Goal: Task Accomplishment & Management: Use online tool/utility

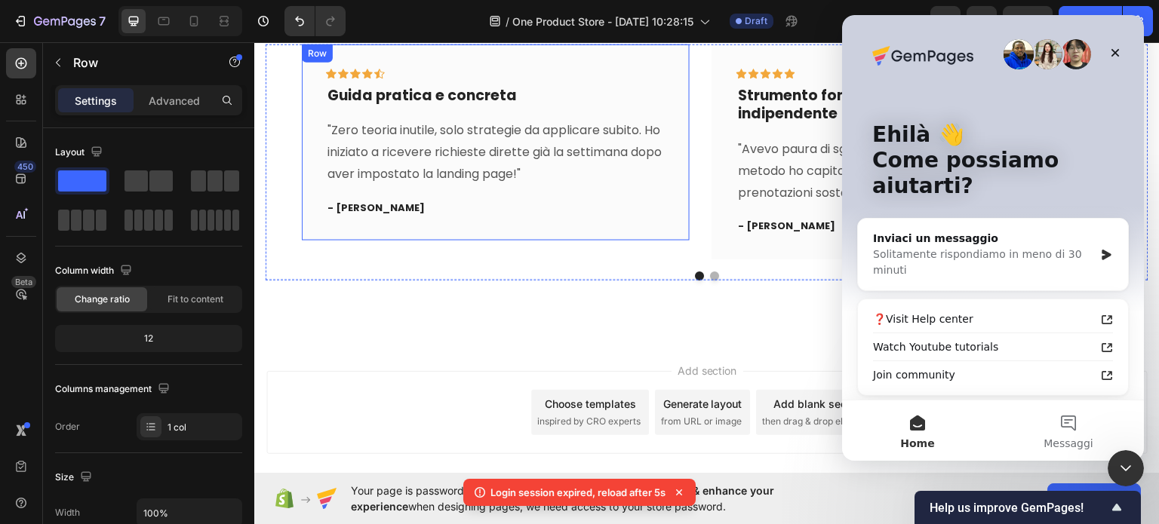
click at [629, 238] on div "Icon Icon Icon Icon Icon Row Guida pratica e concreta Text block "Zero teoria i…" at bounding box center [496, 142] width 388 height 197
click at [599, 294] on div "Cosa dice chi l'ha comprato Heading Leggi le recensioni dei nostri clienti Text…" at bounding box center [706, 104] width 905 height 472
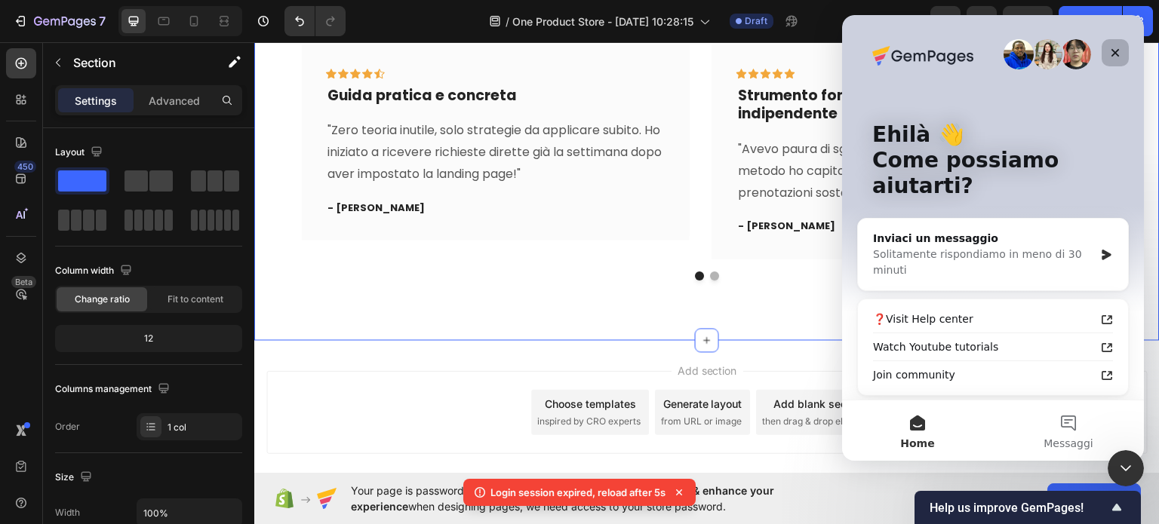
click at [1120, 52] on icon "Chiudi" at bounding box center [1115, 53] width 12 height 12
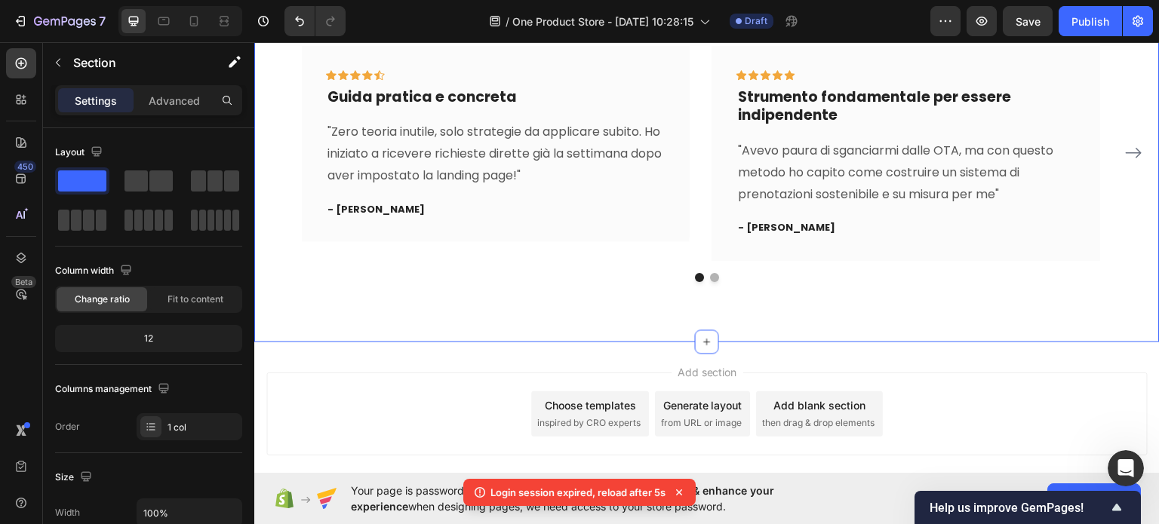
scroll to position [1053, 0]
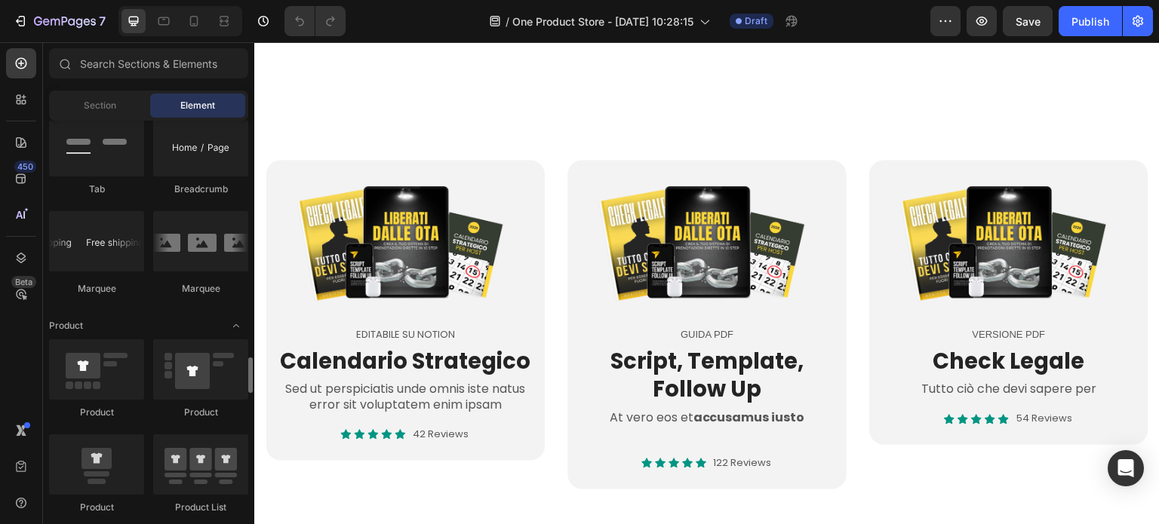
scroll to position [1811, 0]
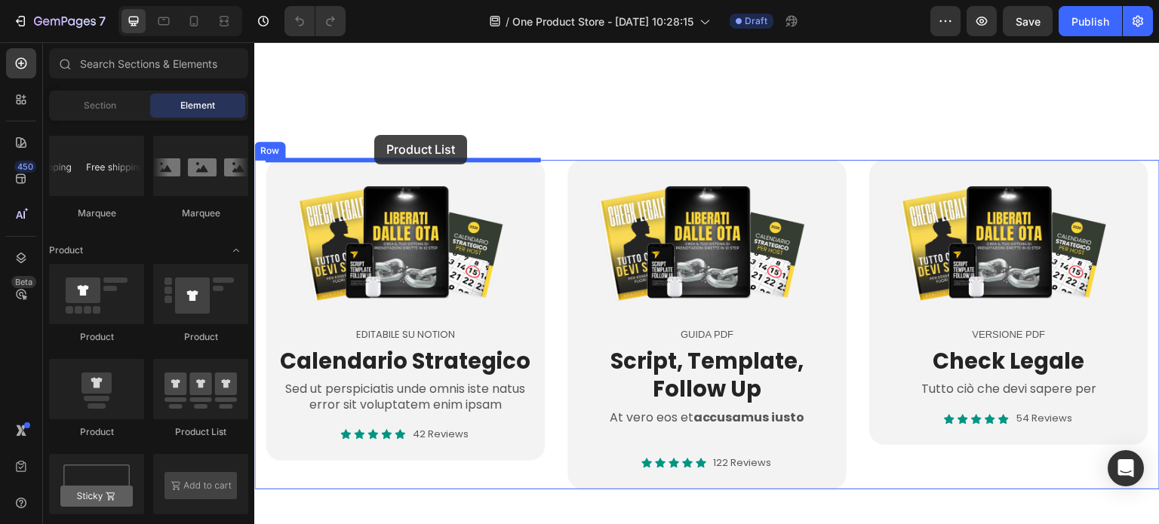
drag, startPoint x: 439, startPoint y: 437, endPoint x: 374, endPoint y: 135, distance: 308.7
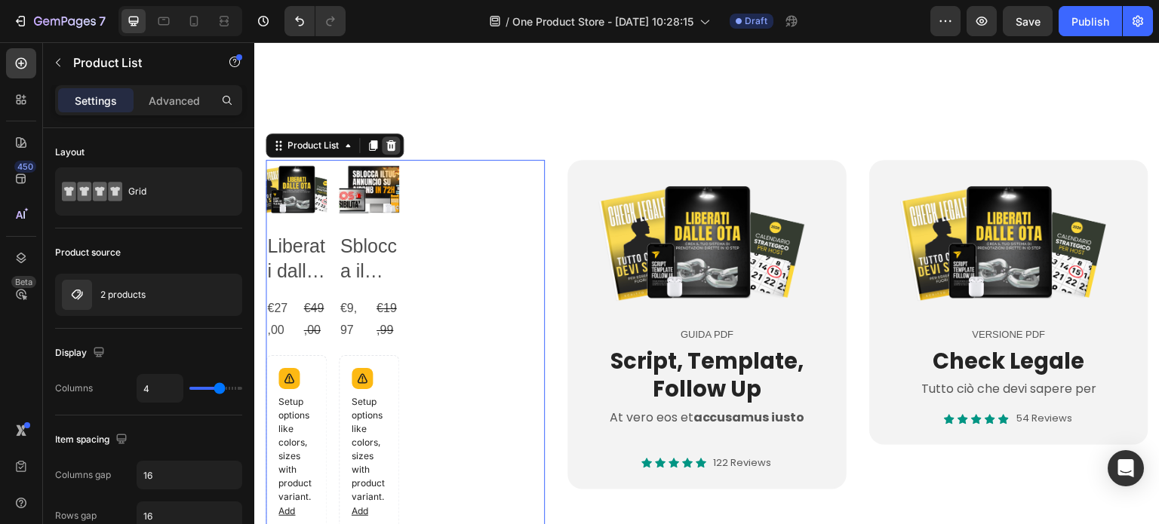
click at [388, 151] on div at bounding box center [391, 146] width 18 height 18
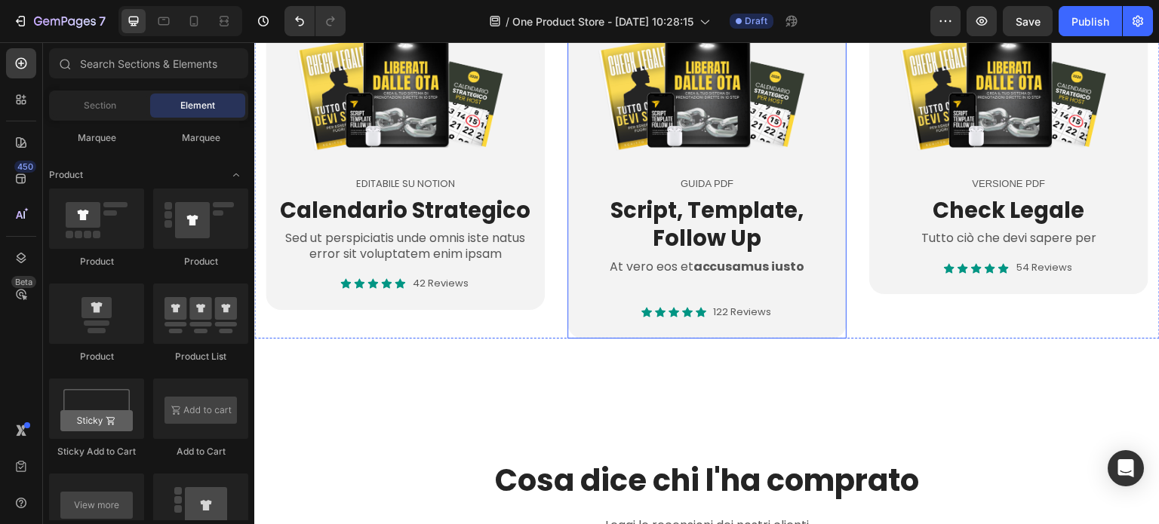
scroll to position [377, 0]
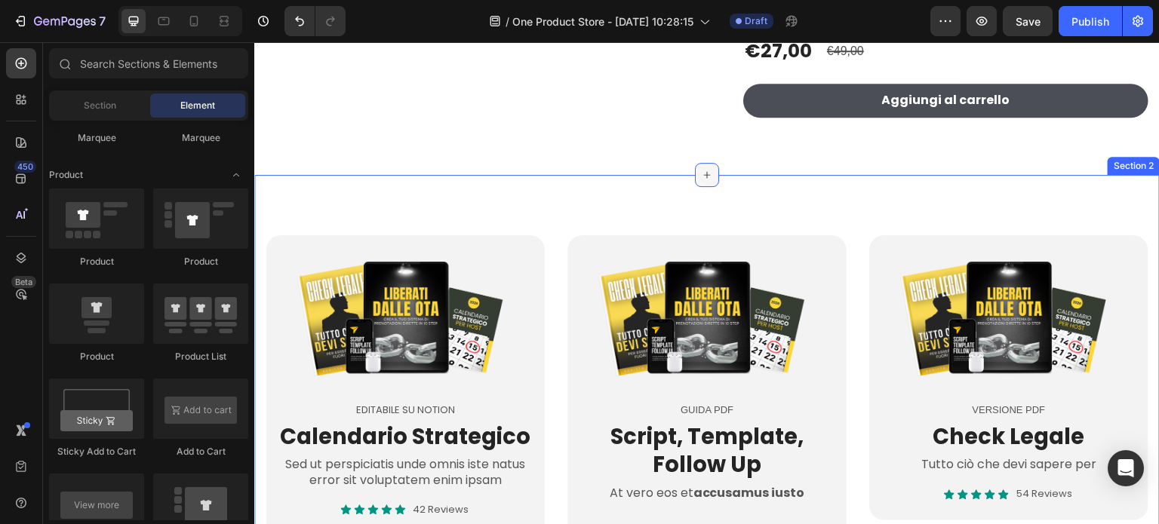
click at [701, 176] on icon at bounding box center [707, 175] width 12 height 12
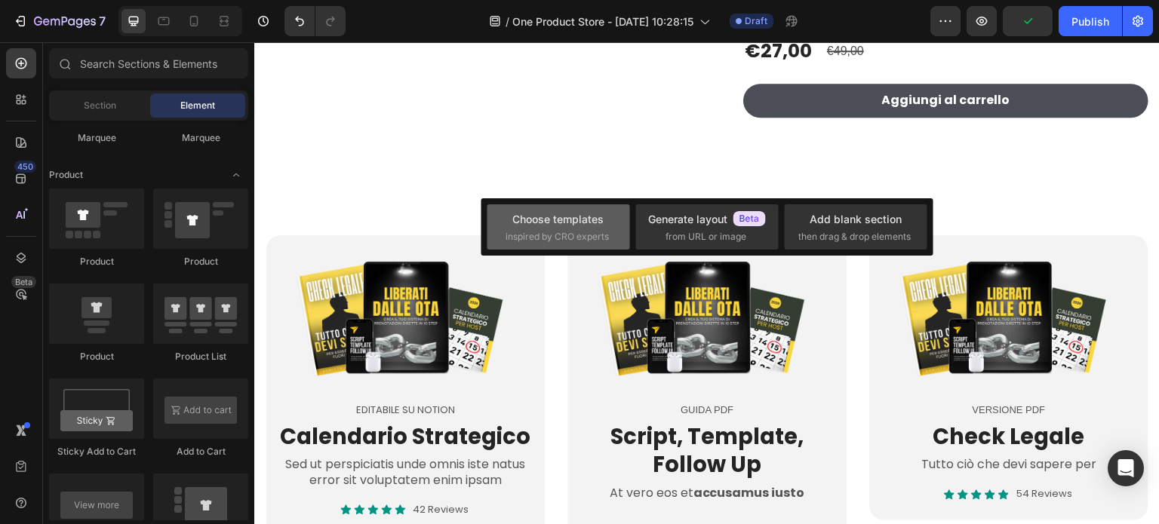
click at [601, 220] on div "Choose templates" at bounding box center [557, 219] width 91 height 16
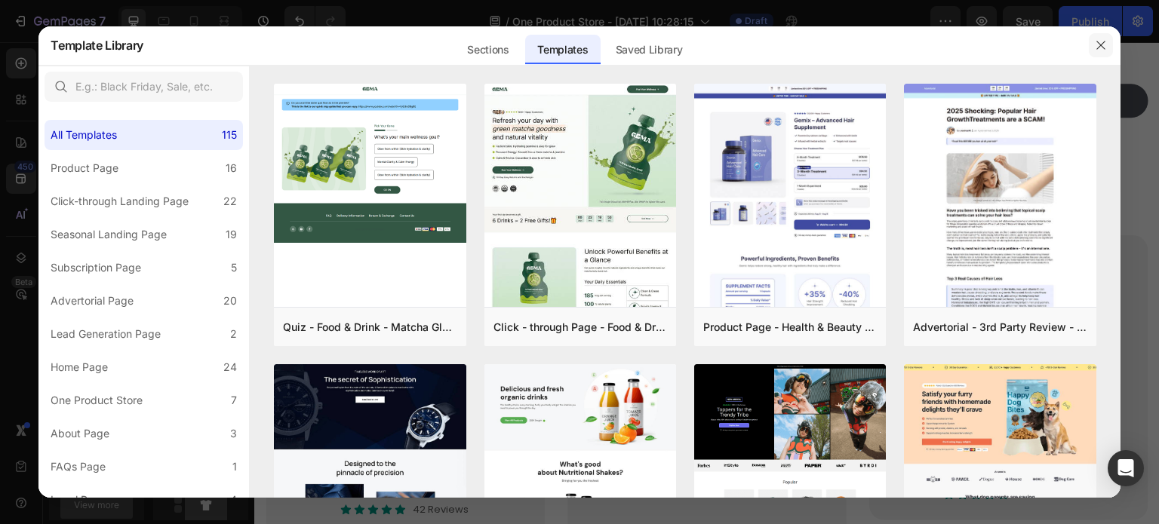
drag, startPoint x: 1093, startPoint y: 48, endPoint x: 837, endPoint y: 7, distance: 259.0
click at [1093, 48] on button "button" at bounding box center [1101, 45] width 24 height 24
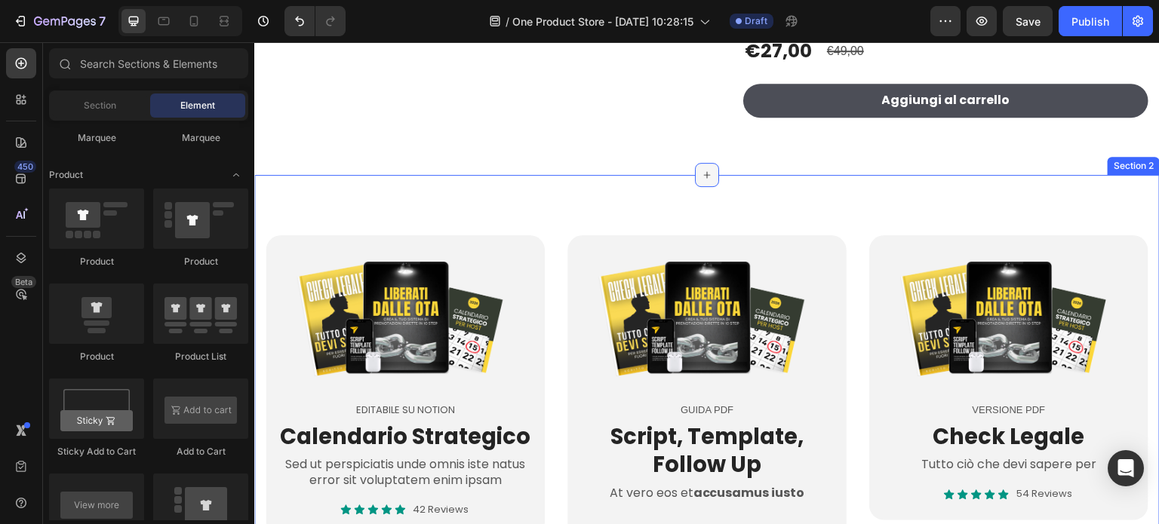
click at [701, 174] on icon at bounding box center [707, 175] width 12 height 12
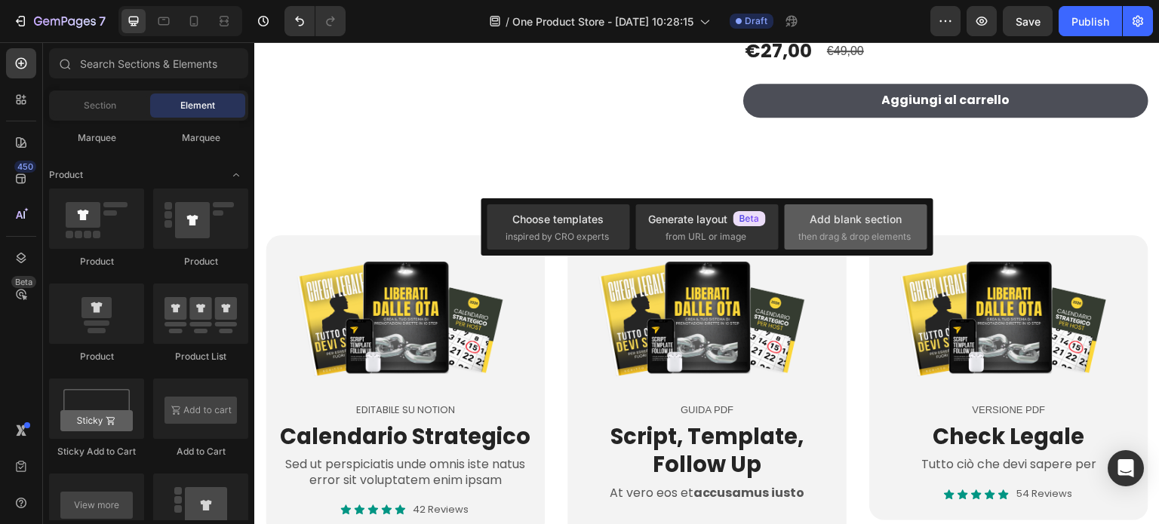
click at [859, 223] on div "Add blank section" at bounding box center [856, 219] width 92 height 16
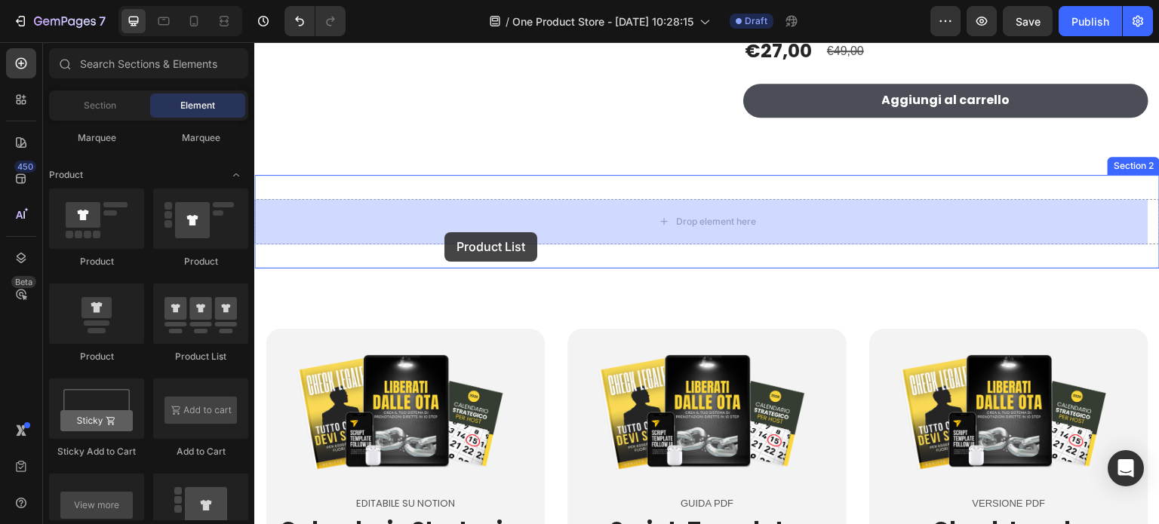
drag, startPoint x: 444, startPoint y: 377, endPoint x: 444, endPoint y: 232, distance: 144.1
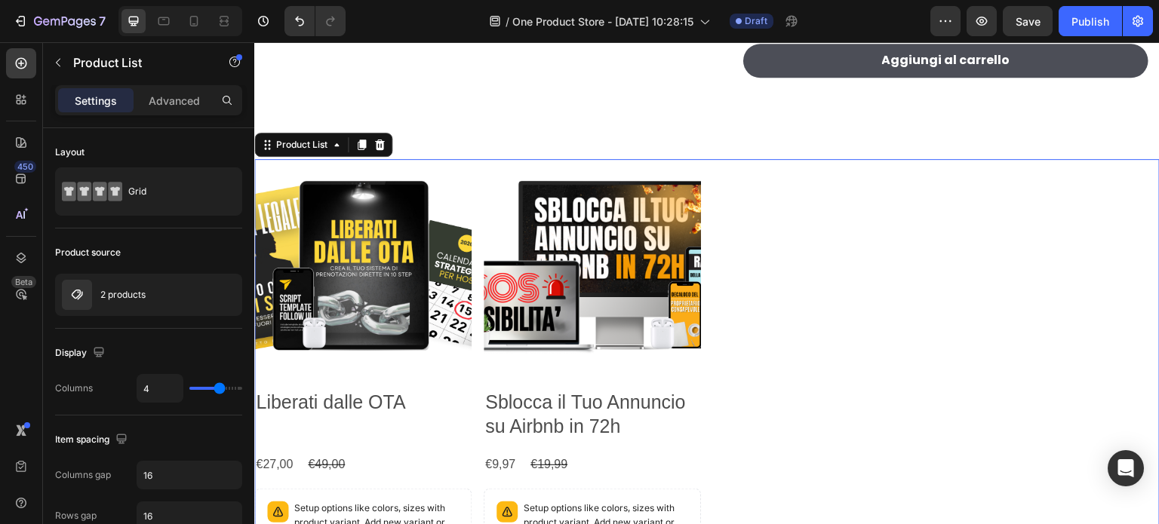
scroll to position [453, 0]
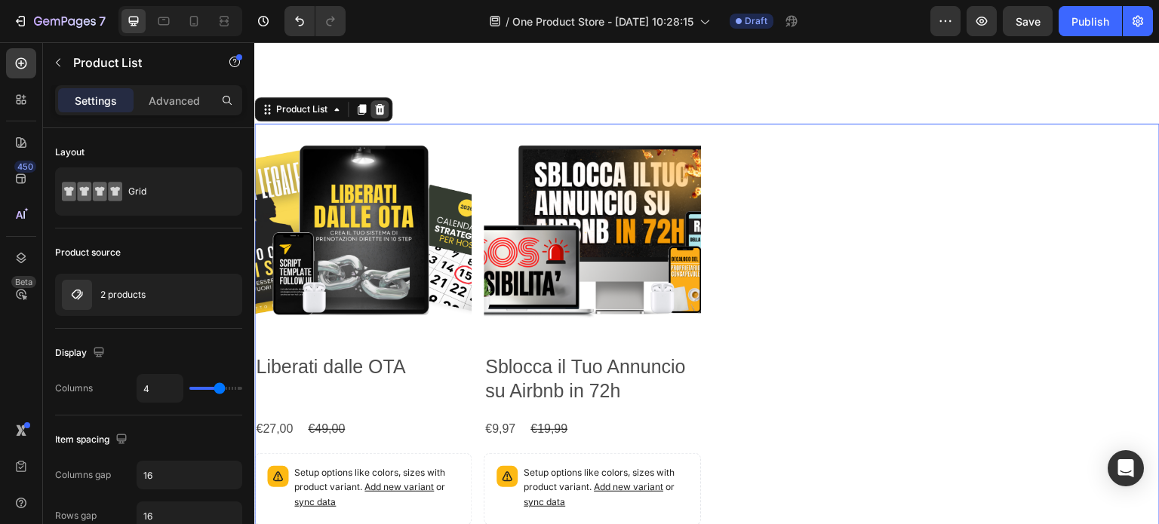
click at [379, 106] on icon at bounding box center [380, 109] width 10 height 11
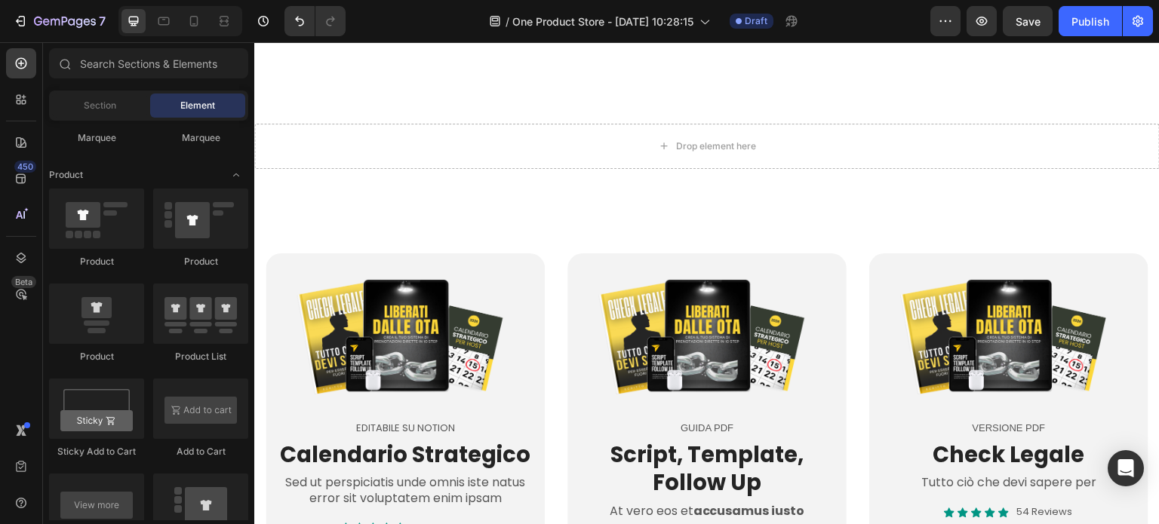
scroll to position [377, 0]
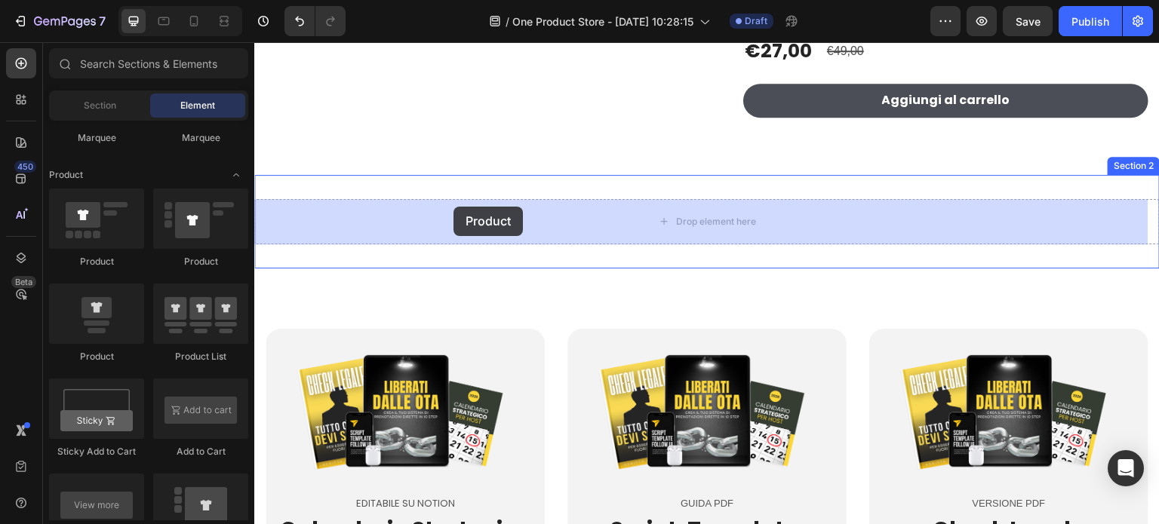
drag, startPoint x: 387, startPoint y: 338, endPoint x: 328, endPoint y: 235, distance: 118.3
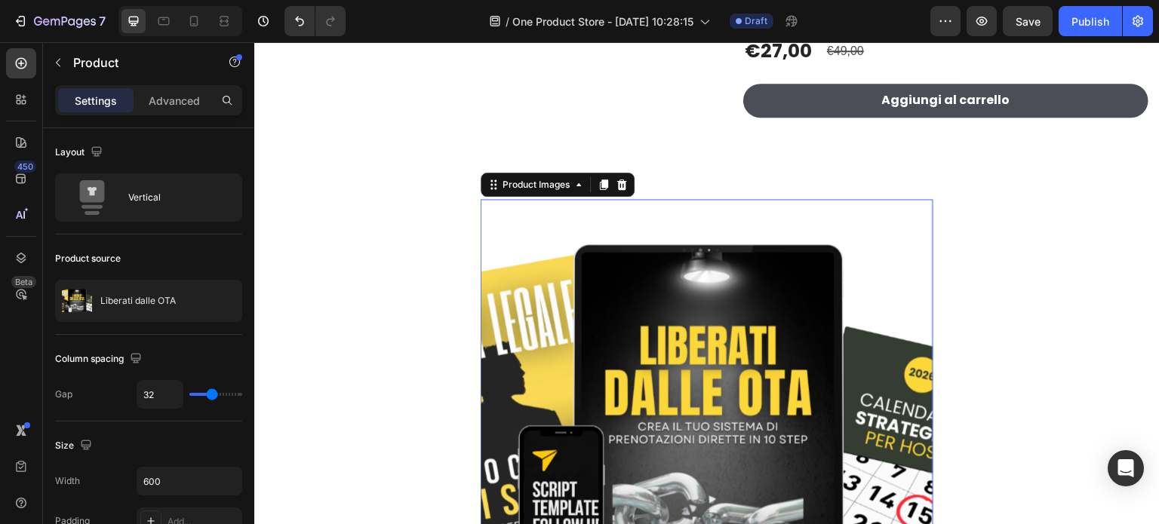
click at [792, 224] on img at bounding box center [707, 425] width 453 height 453
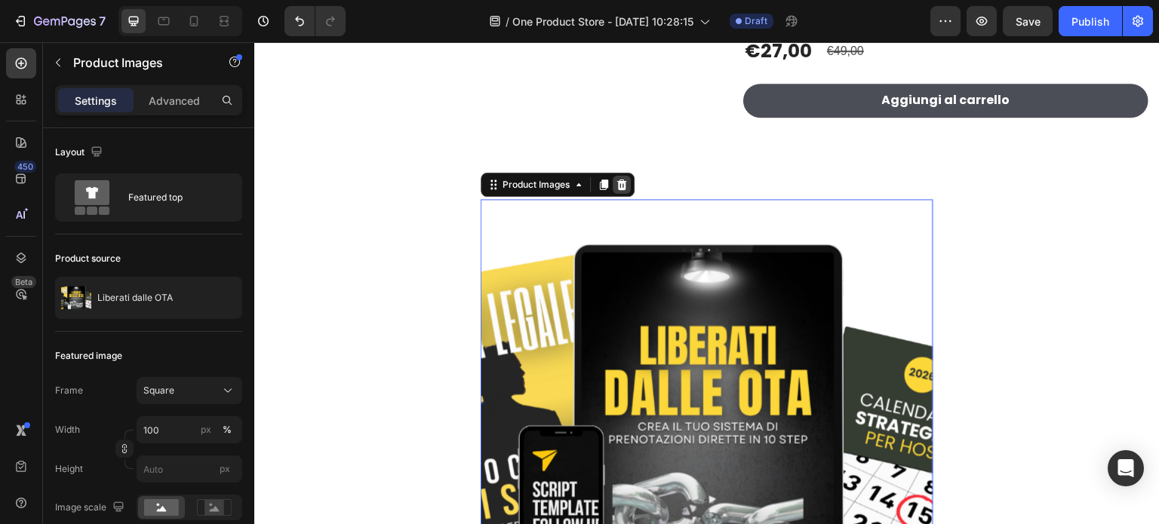
click at [617, 186] on icon at bounding box center [622, 185] width 12 height 12
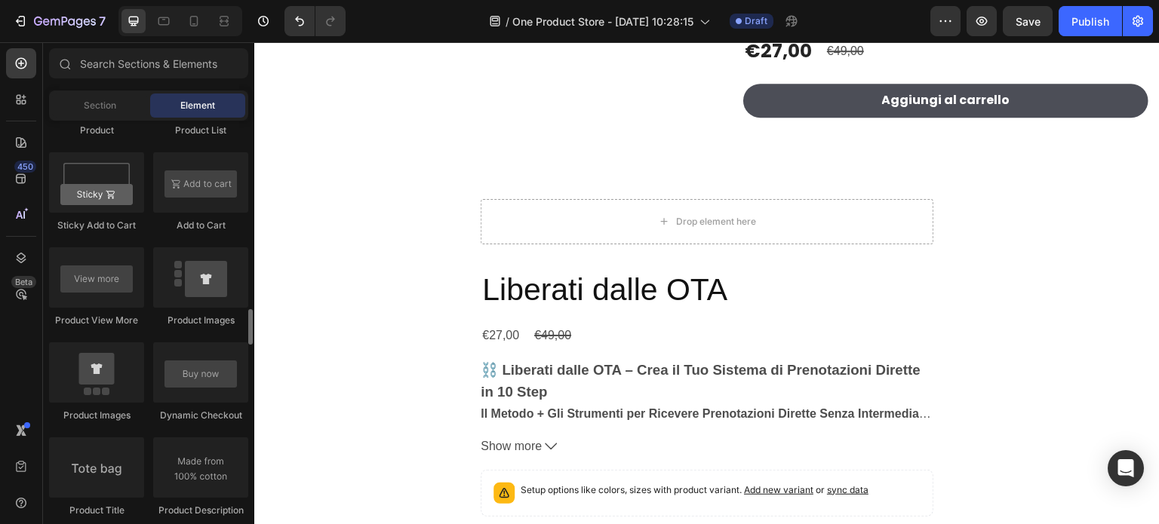
scroll to position [2188, 0]
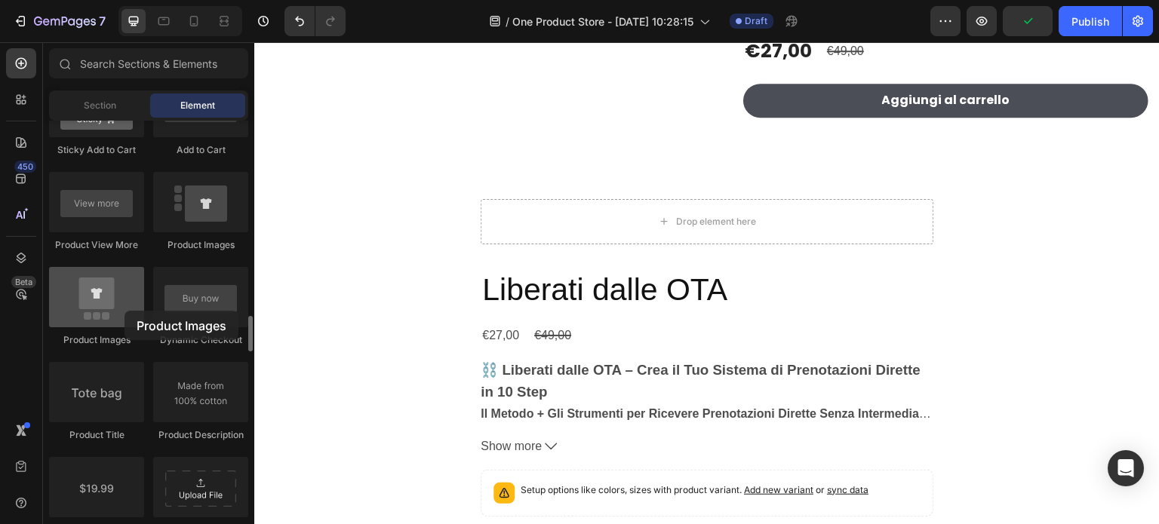
drag, startPoint x: 112, startPoint y: 306, endPoint x: 124, endPoint y: 311, distance: 13.9
click at [124, 311] on div at bounding box center [96, 297] width 95 height 60
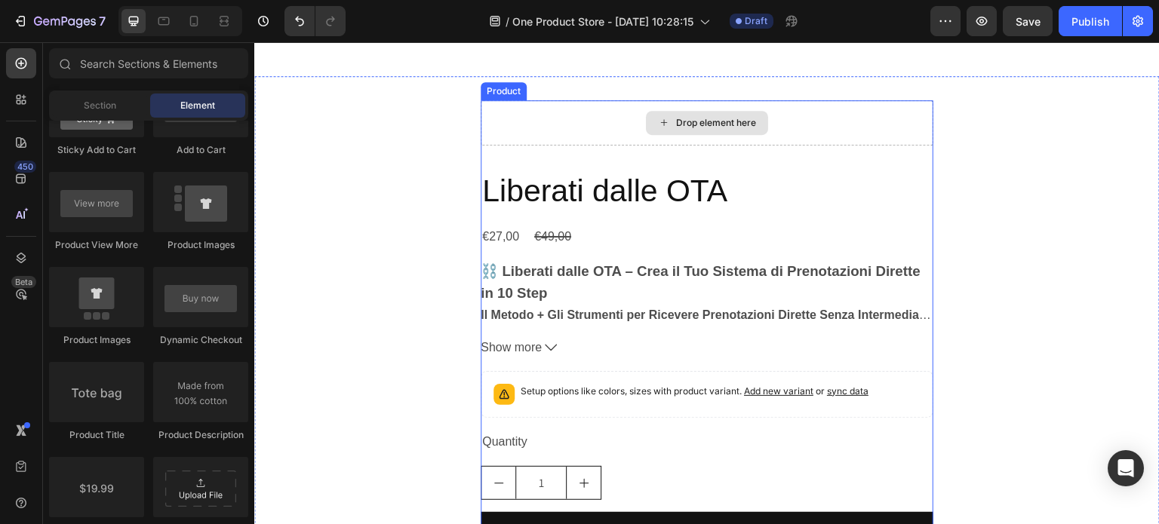
scroll to position [453, 0]
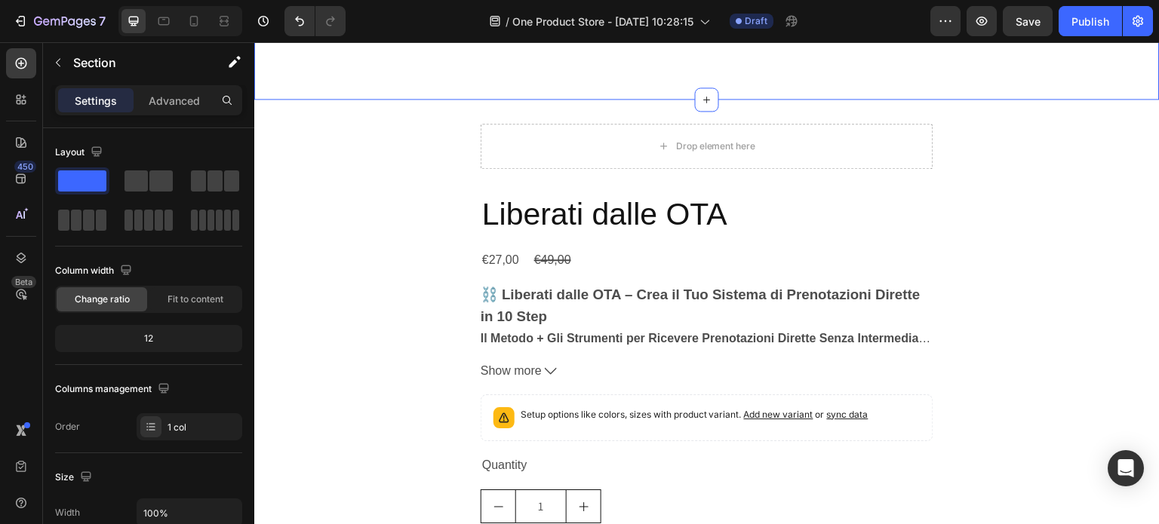
click at [1089, 100] on div "Drop element here Liberati dalle OTA Product Title €27,00 Product Price Product…" at bounding box center [706, 382] width 905 height 564
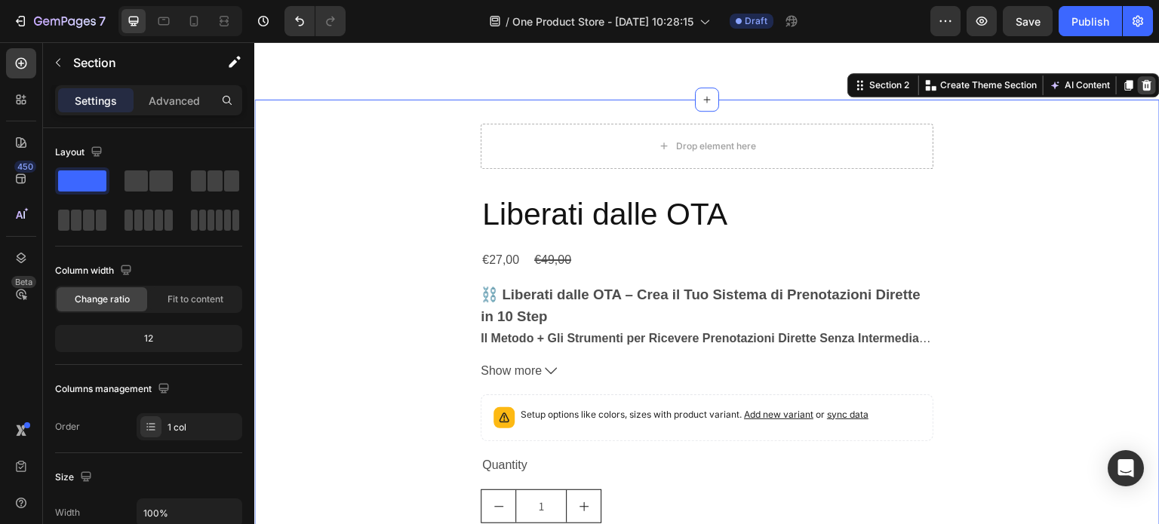
click at [1142, 87] on icon at bounding box center [1147, 85] width 10 height 11
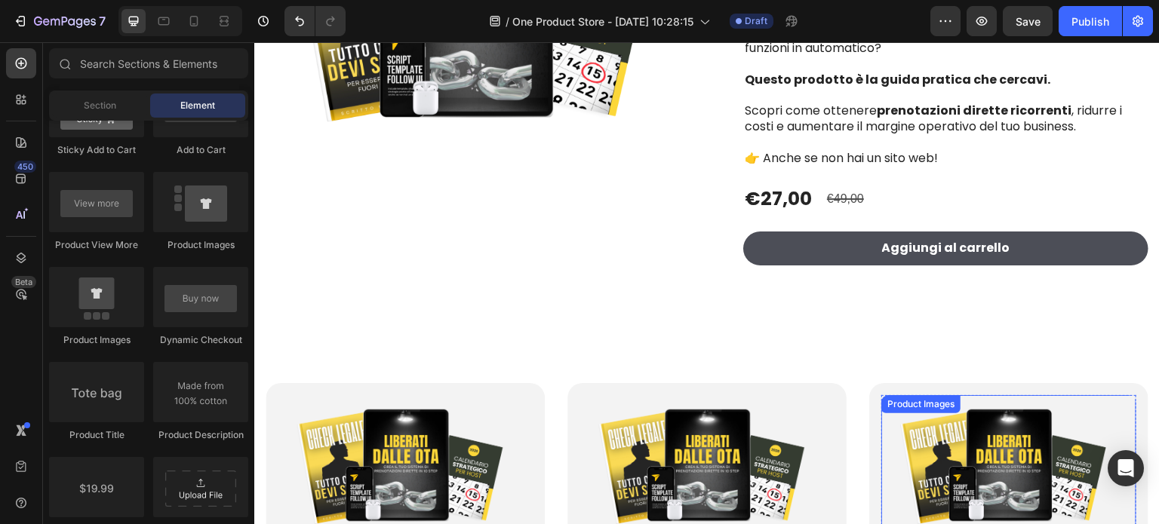
scroll to position [226, 0]
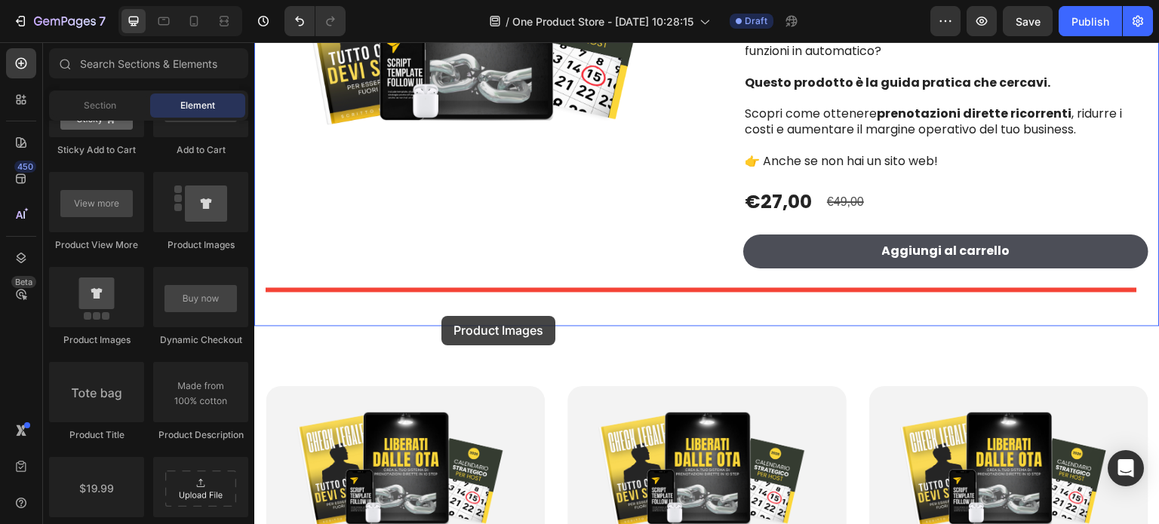
drag, startPoint x: 367, startPoint y: 335, endPoint x: 441, endPoint y: 316, distance: 77.0
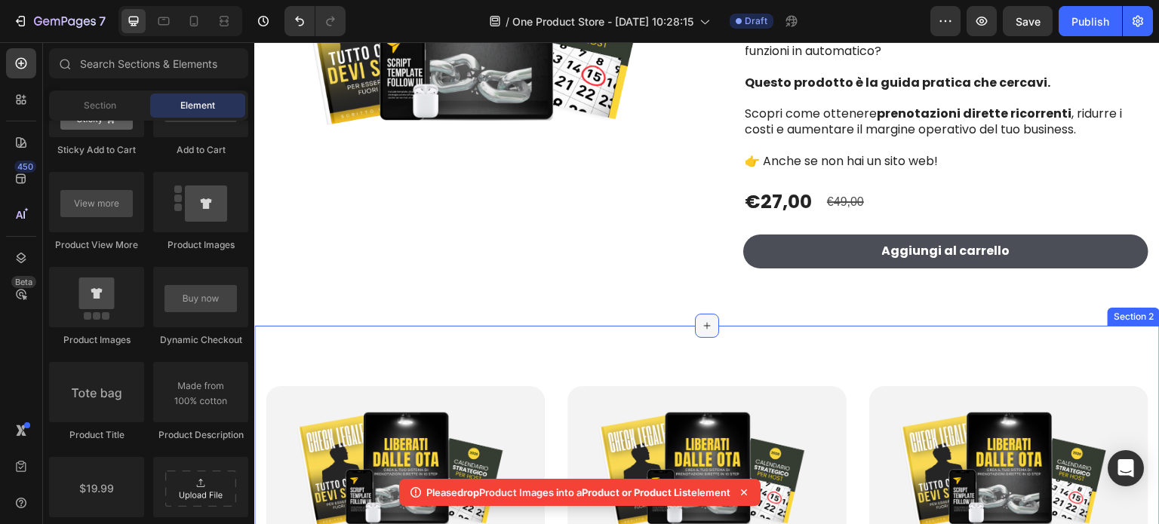
click at [701, 327] on icon at bounding box center [707, 326] width 12 height 12
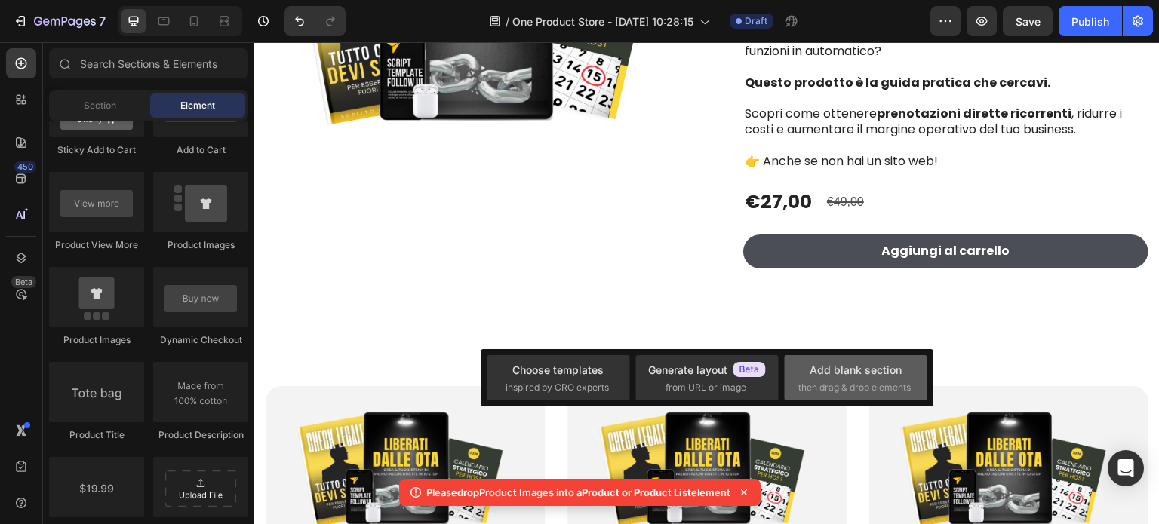
click at [882, 361] on div "Add blank section then drag & drop elements" at bounding box center [855, 377] width 143 height 45
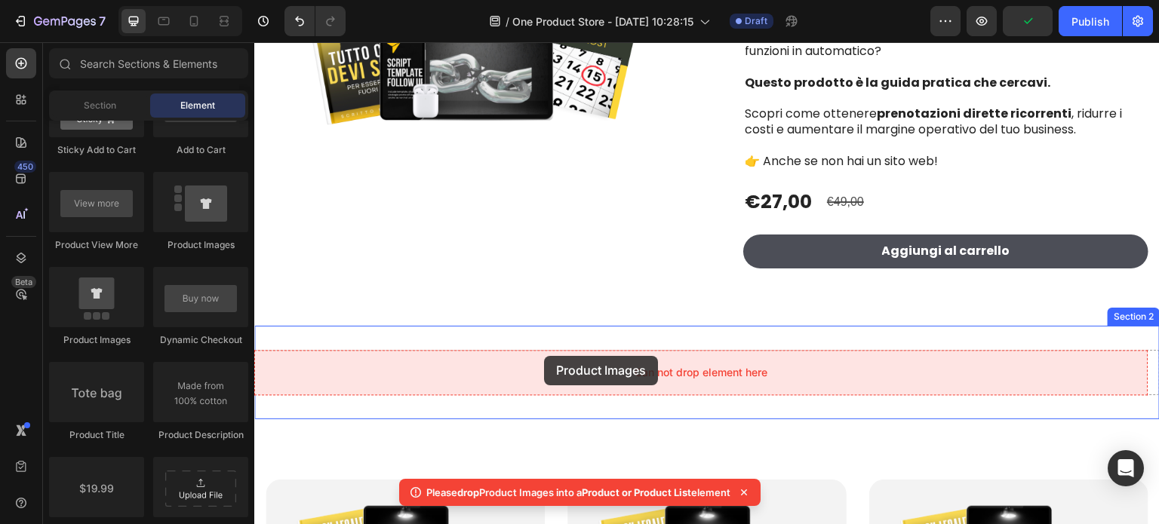
drag, startPoint x: 375, startPoint y: 350, endPoint x: 538, endPoint y: 347, distance: 163.0
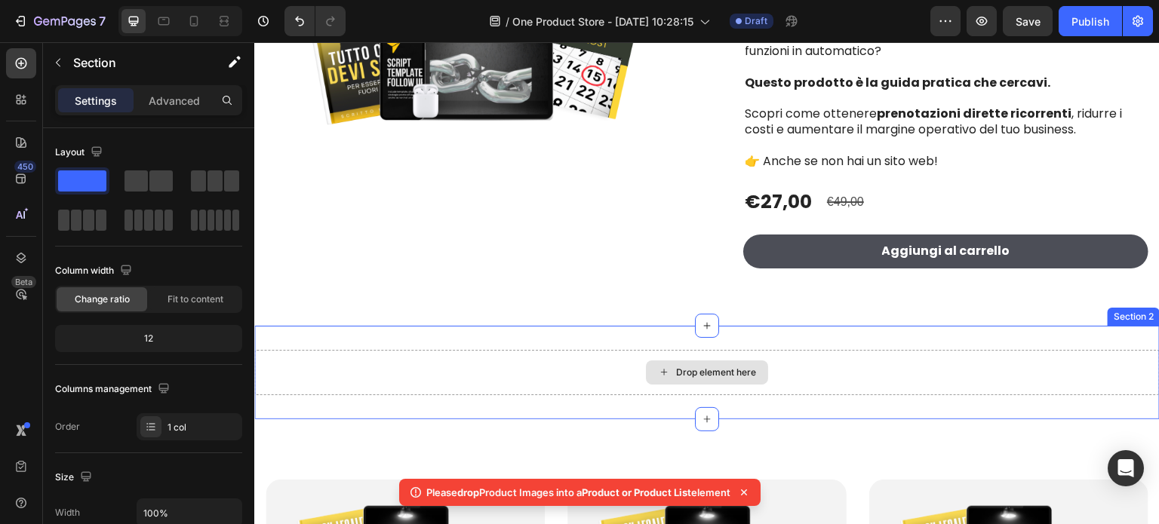
click at [1062, 362] on div "Drop element here" at bounding box center [706, 372] width 905 height 45
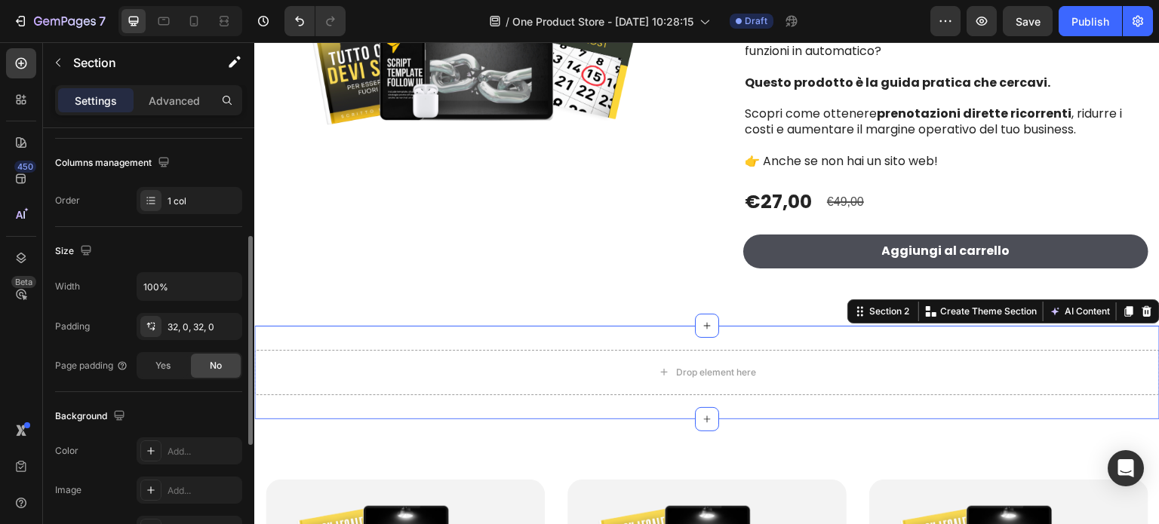
scroll to position [453, 0]
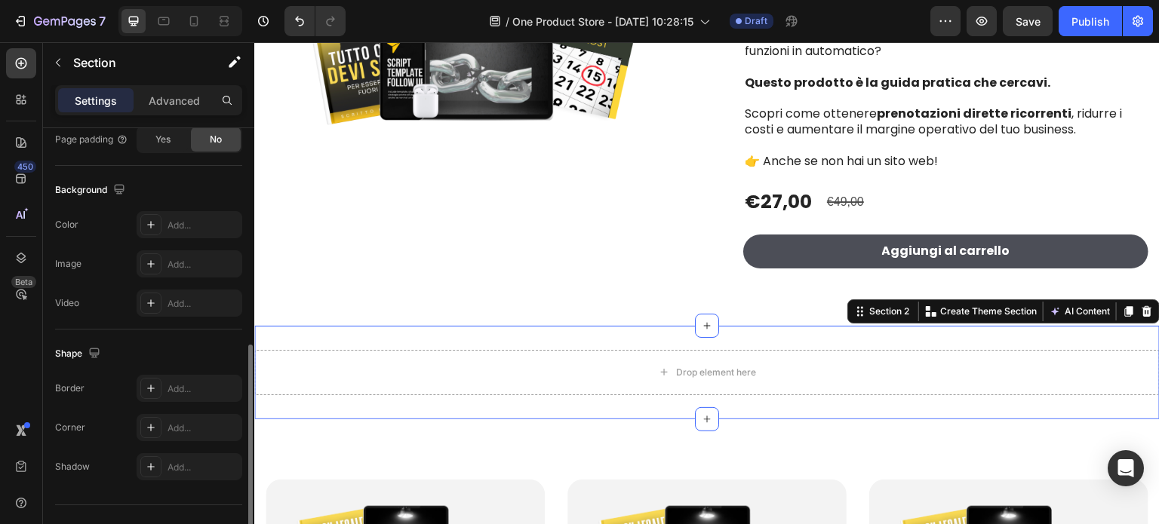
click at [159, 116] on div "Settings Advanced" at bounding box center [148, 106] width 211 height 43
click at [166, 104] on p "Advanced" at bounding box center [174, 101] width 51 height 16
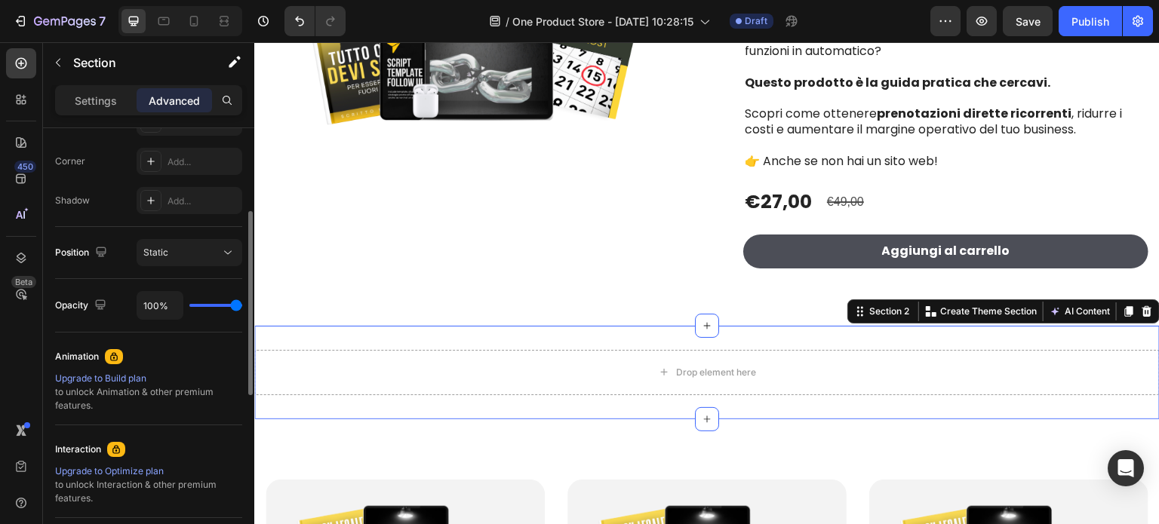
scroll to position [377, 0]
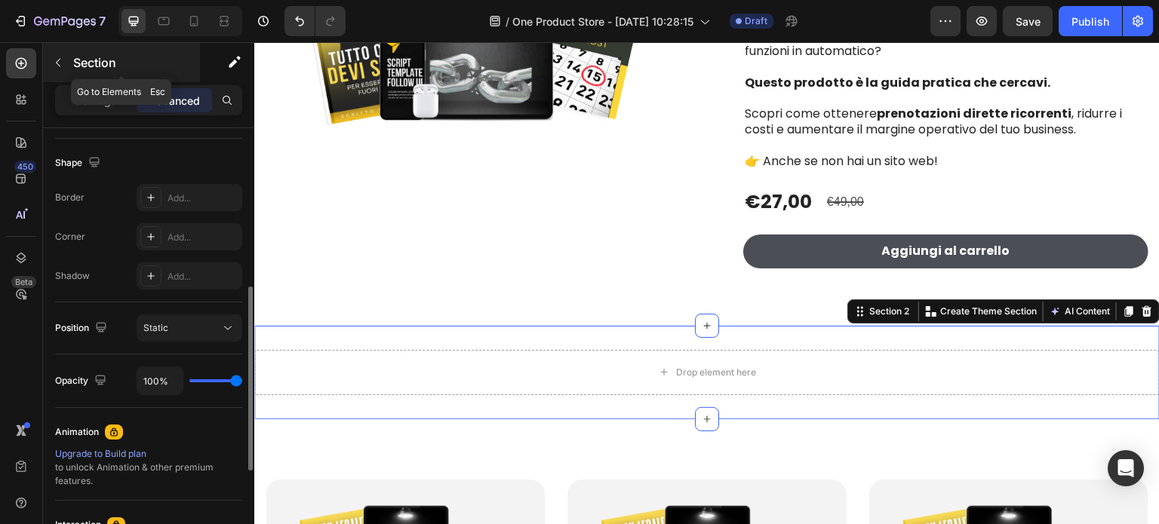
click at [84, 57] on p "Section" at bounding box center [135, 63] width 124 height 18
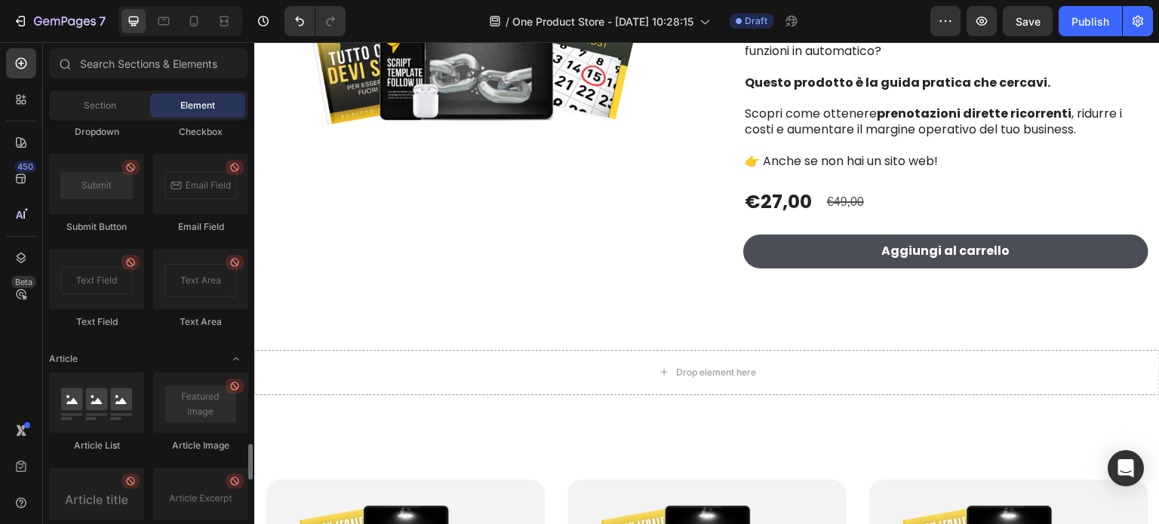
scroll to position [3697, 0]
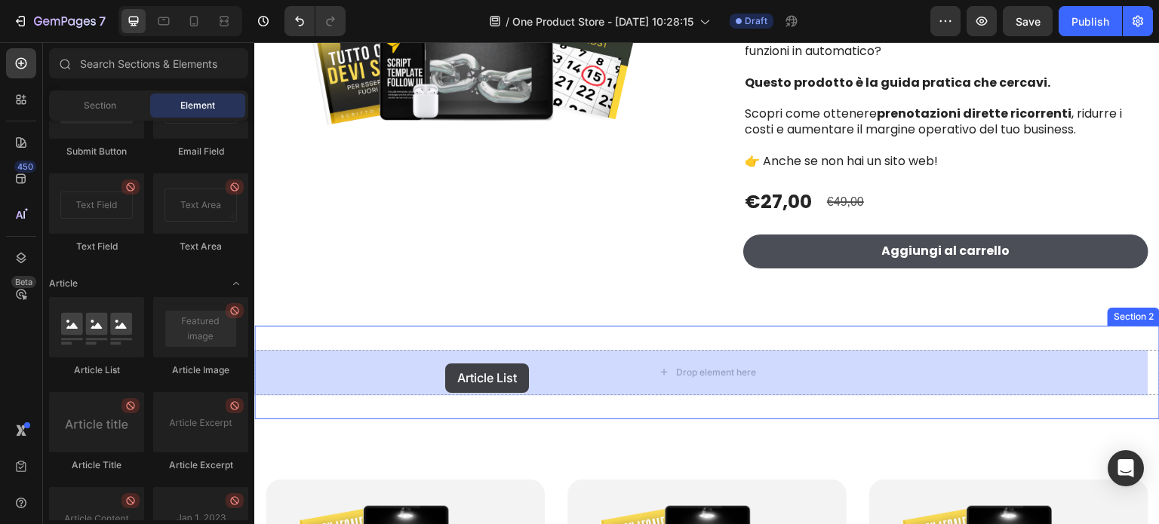
drag, startPoint x: 369, startPoint y: 376, endPoint x: 445, endPoint y: 364, distance: 77.2
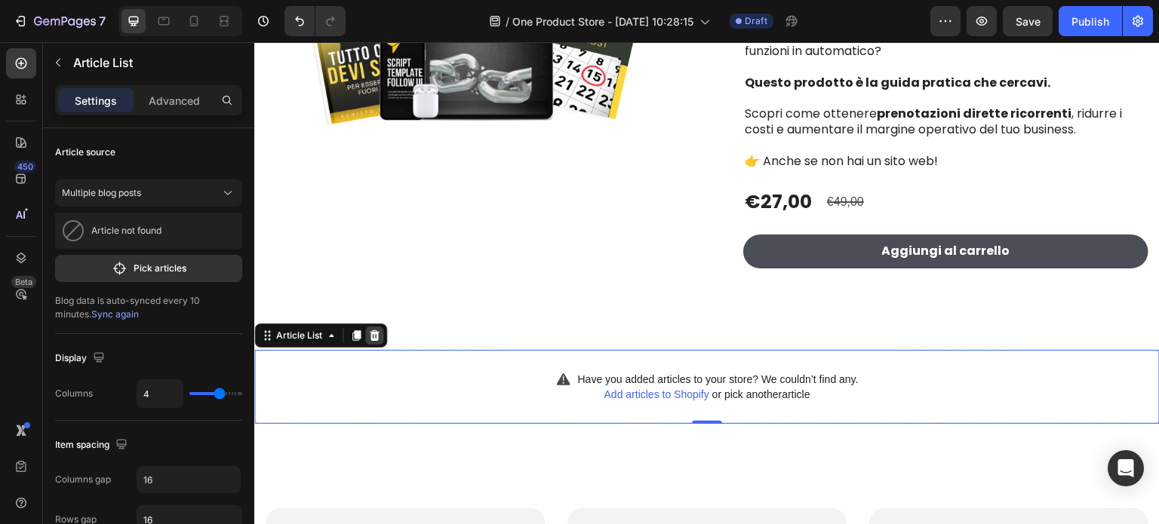
click at [370, 337] on icon at bounding box center [374, 336] width 12 height 12
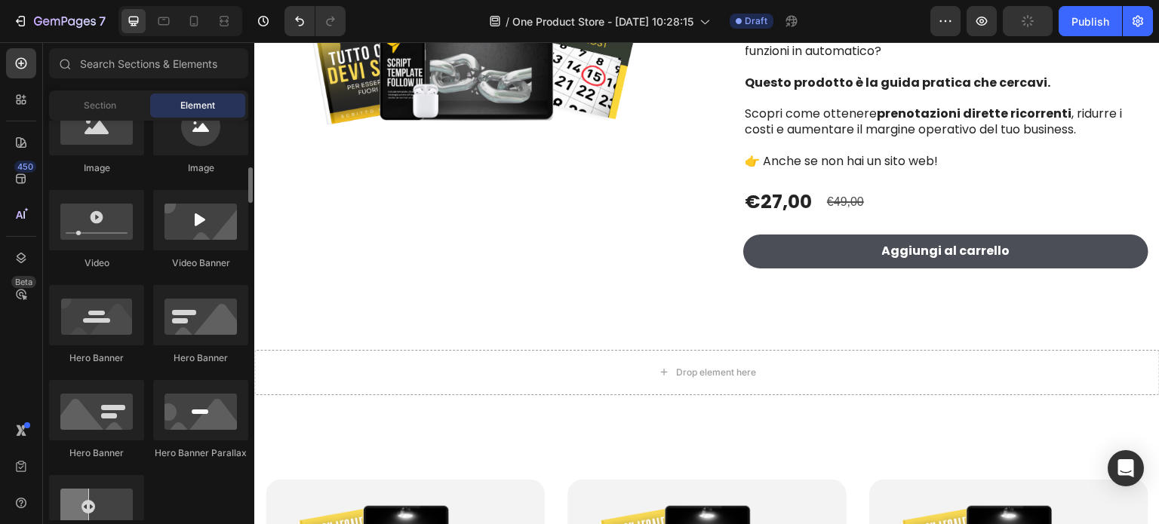
scroll to position [0, 0]
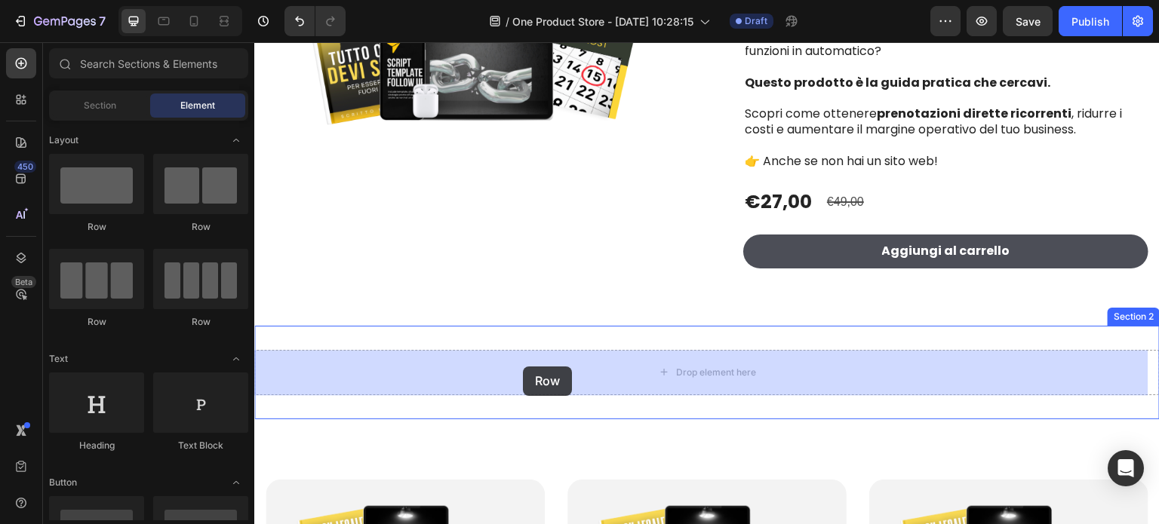
drag, startPoint x: 374, startPoint y: 334, endPoint x: 450, endPoint y: 346, distance: 76.5
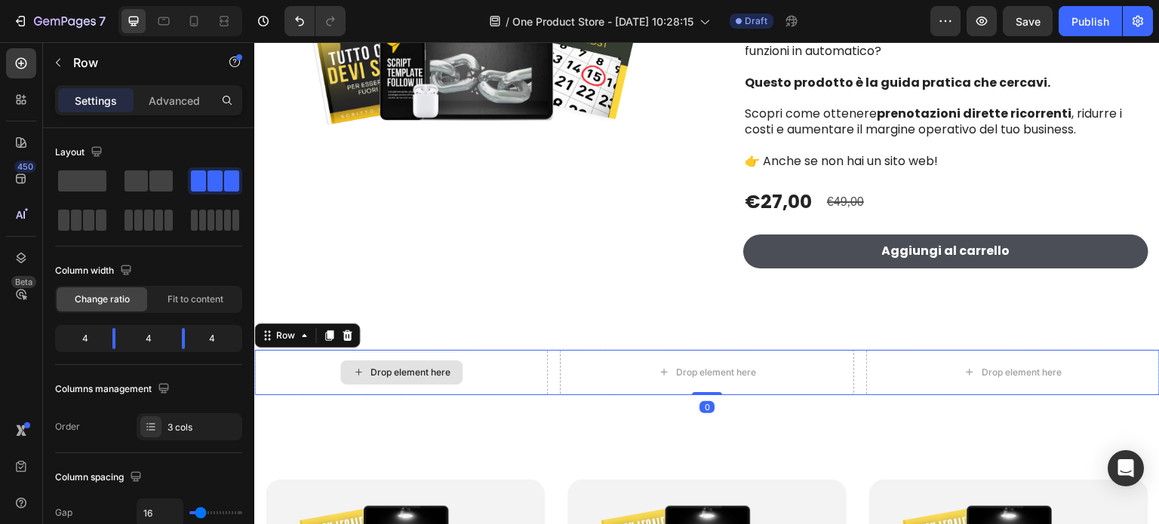
click at [439, 367] on div "Drop element here" at bounding box center [410, 373] width 80 height 12
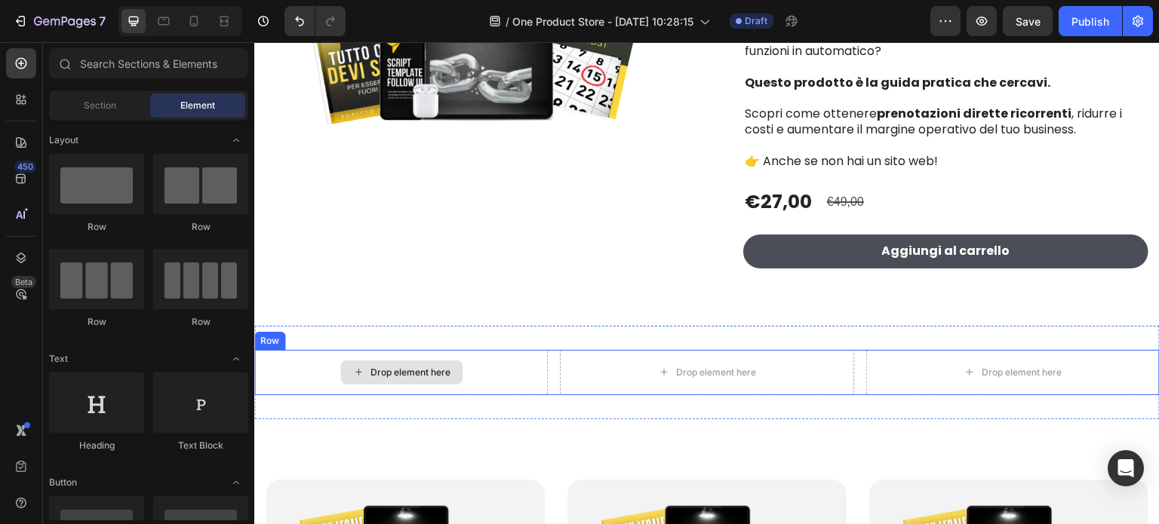
click at [395, 363] on div "Drop element here" at bounding box center [401, 373] width 122 height 24
click at [388, 371] on div "Drop element here" at bounding box center [410, 373] width 80 height 12
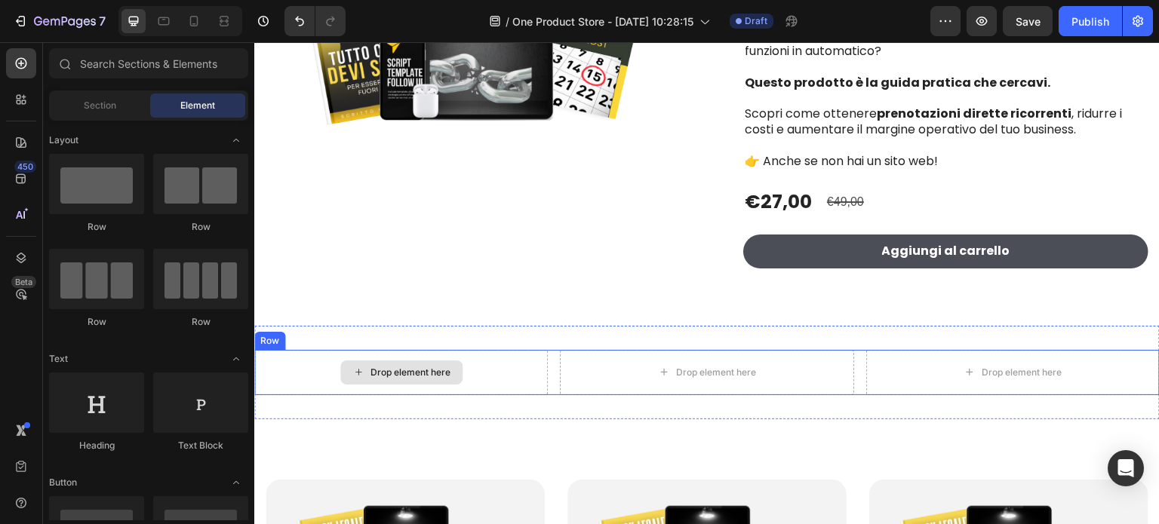
click at [443, 362] on div "Drop element here" at bounding box center [401, 373] width 122 height 24
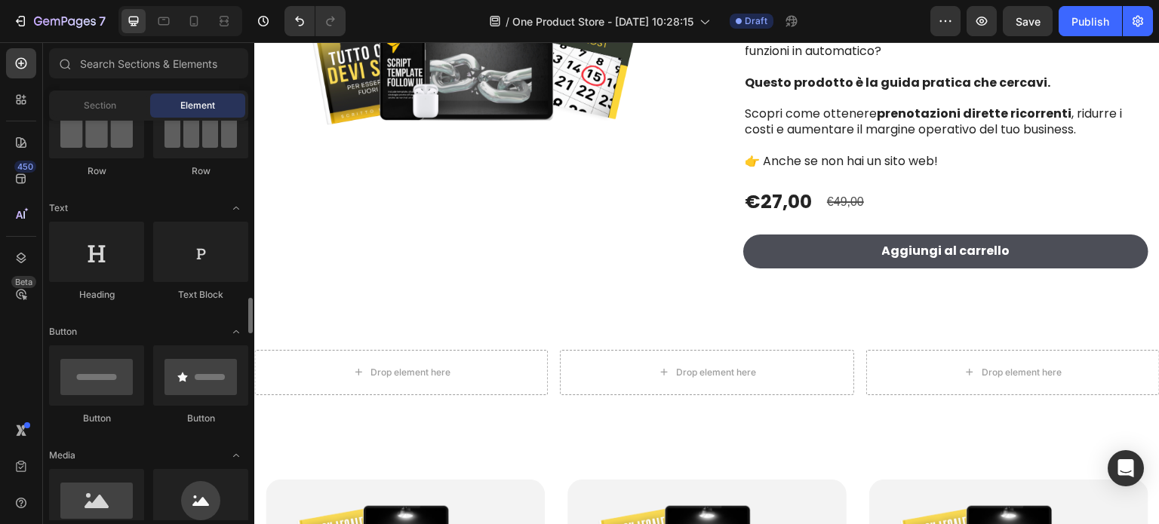
scroll to position [302, 0]
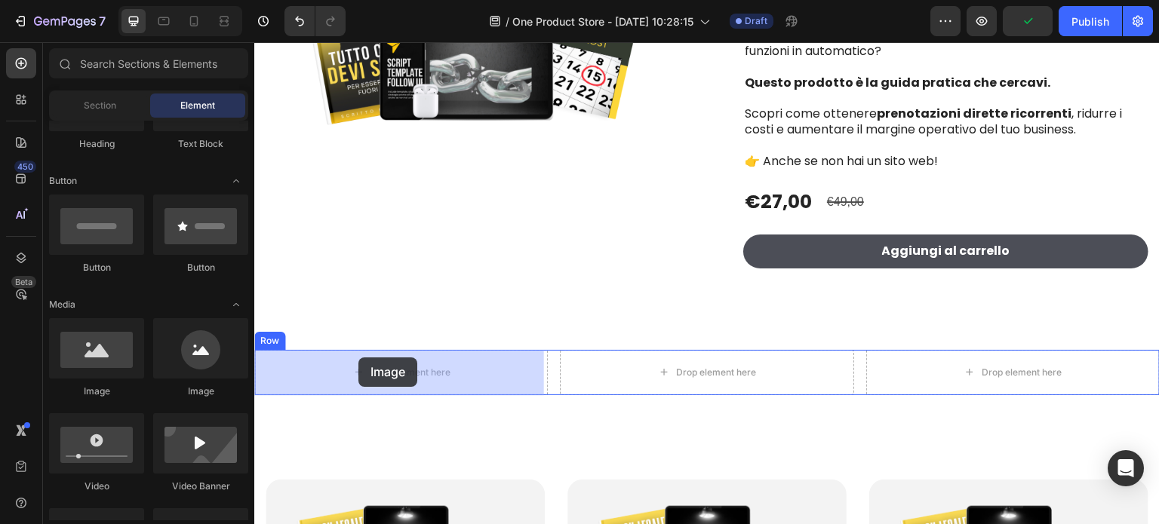
drag, startPoint x: 361, startPoint y: 397, endPoint x: 358, endPoint y: 358, distance: 39.4
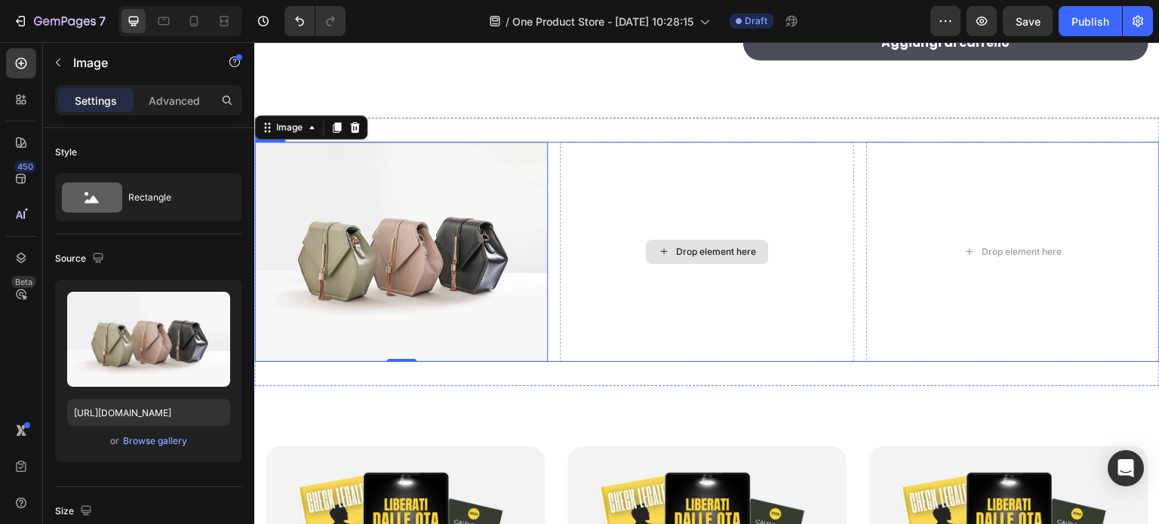
scroll to position [528, 0]
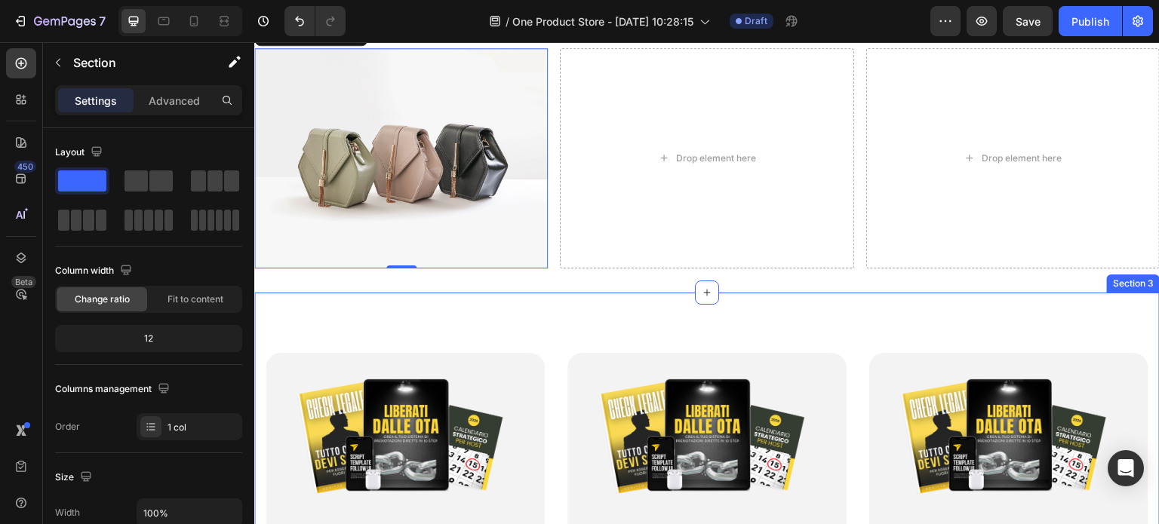
click at [475, 329] on div "Product Images EDITABILE SU NOTION Text Block Calendario Strategico Heading Sed…" at bounding box center [706, 518] width 905 height 450
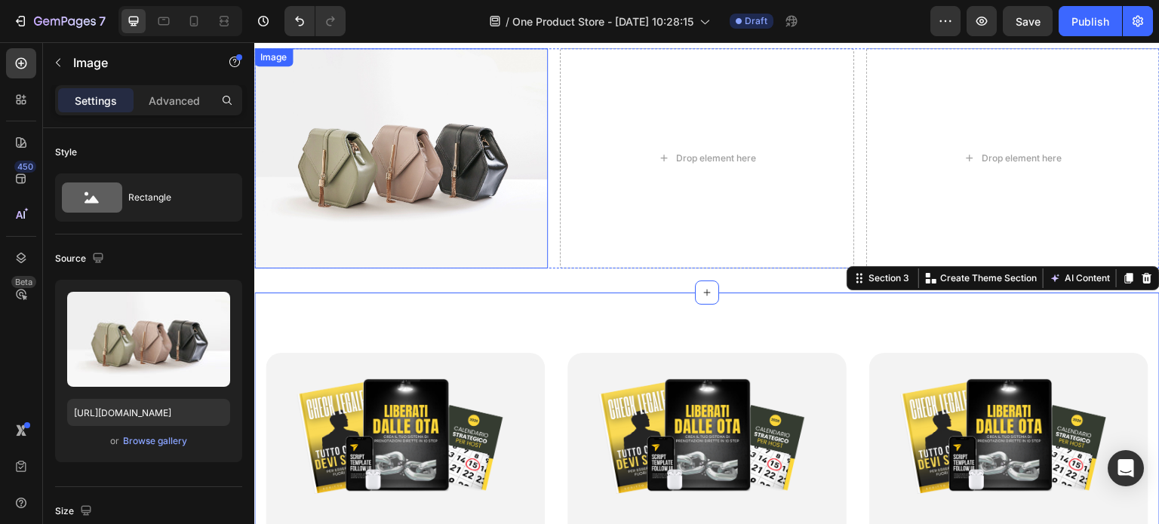
click at [509, 260] on img at bounding box center [401, 158] width 294 height 220
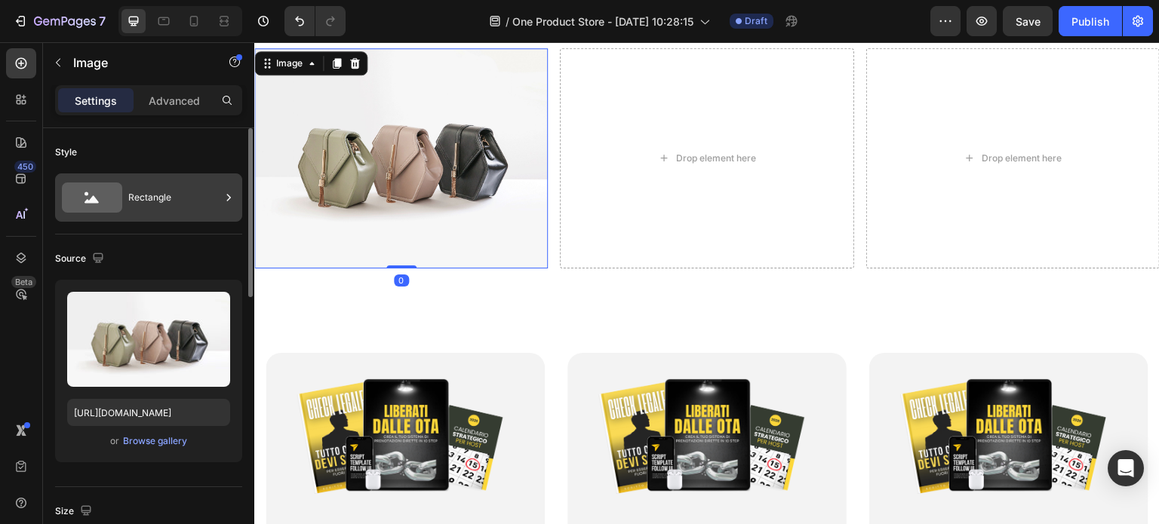
click at [149, 185] on div "Rectangle" at bounding box center [174, 197] width 92 height 35
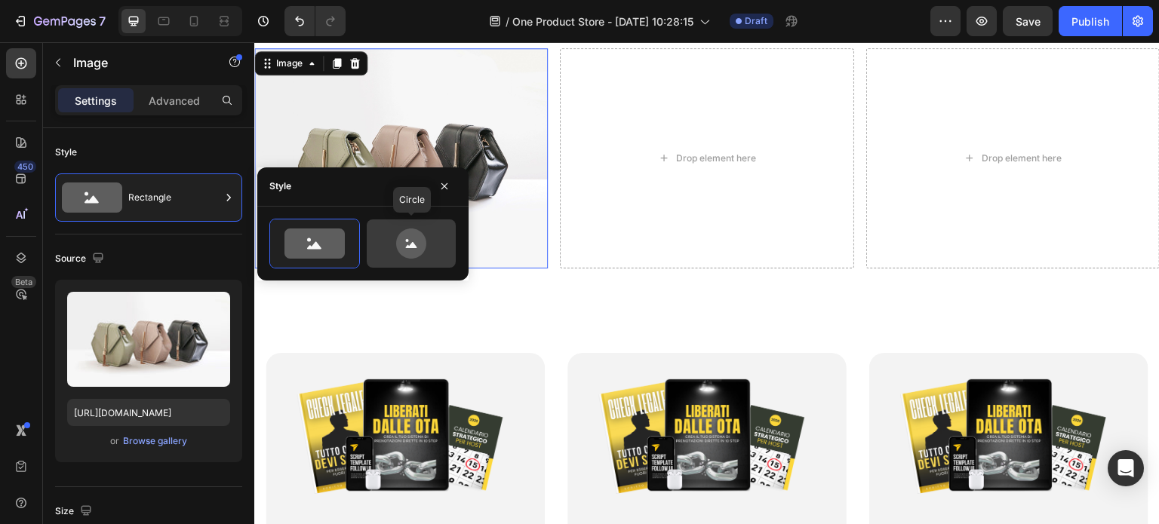
click at [416, 245] on icon at bounding box center [411, 244] width 30 height 30
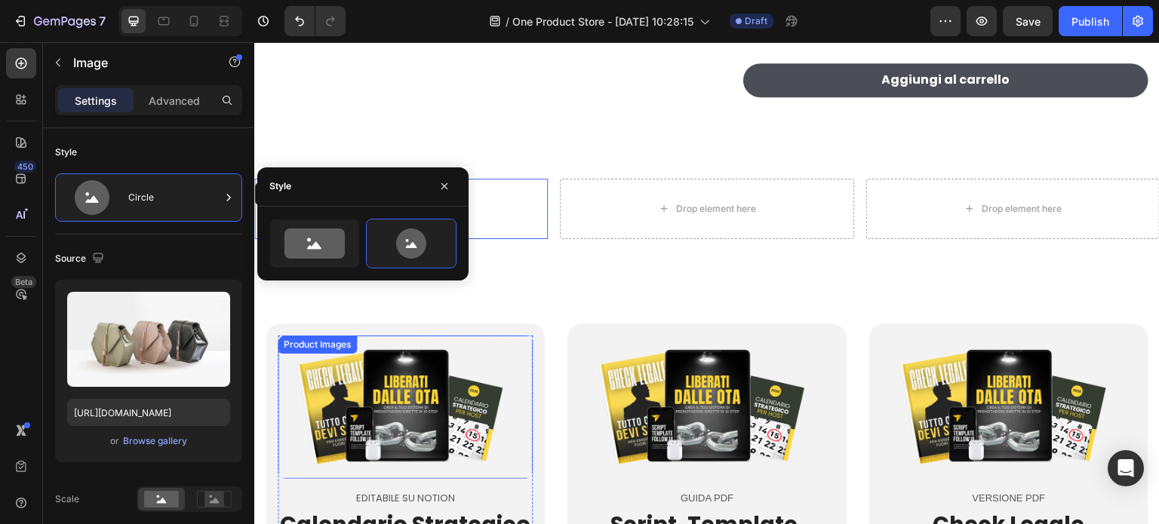
scroll to position [377, 0]
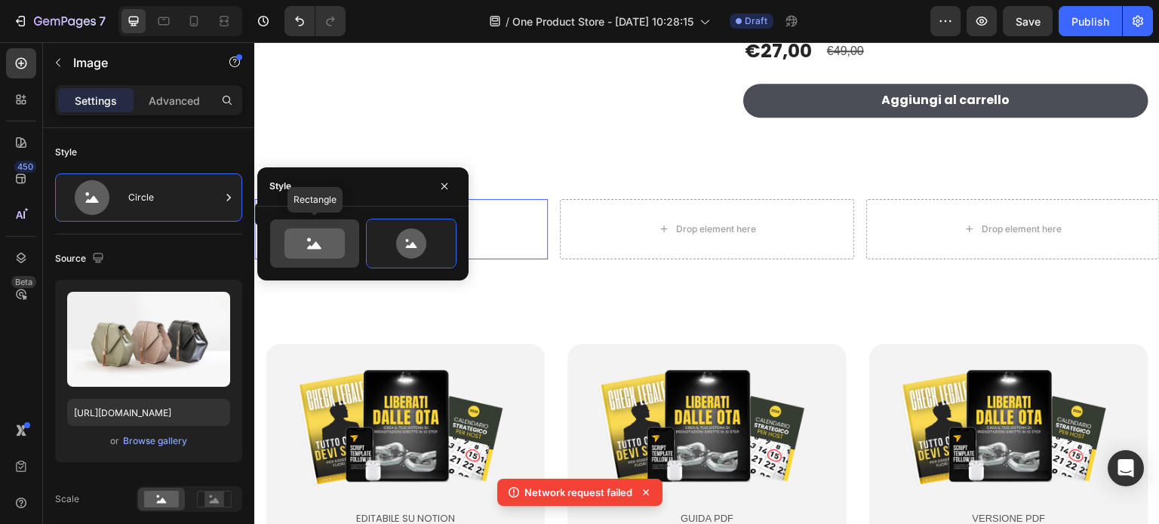
click at [302, 260] on div at bounding box center [314, 244] width 89 height 48
type input "100"
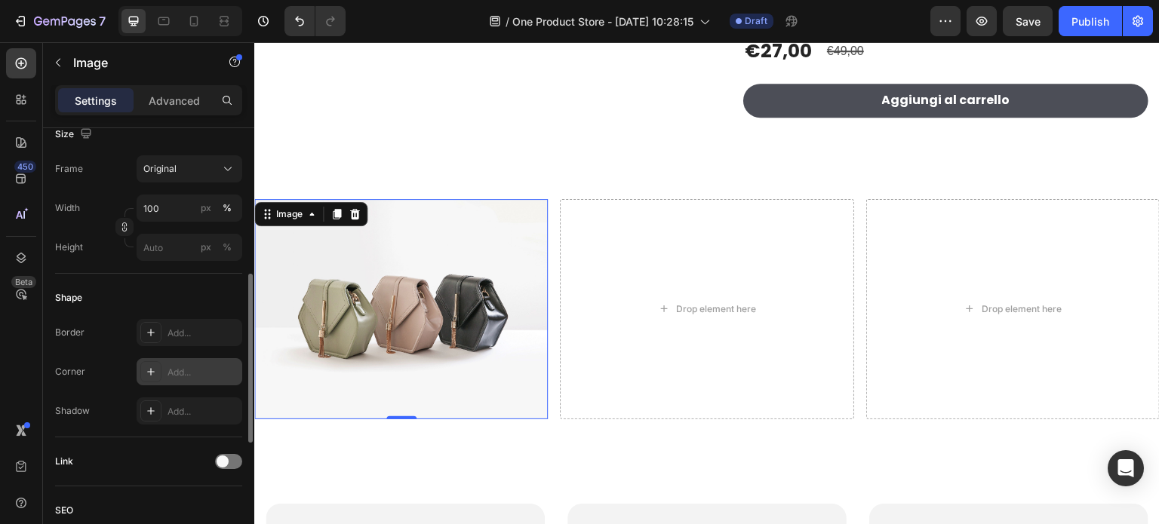
click at [189, 367] on div "Add..." at bounding box center [203, 373] width 71 height 14
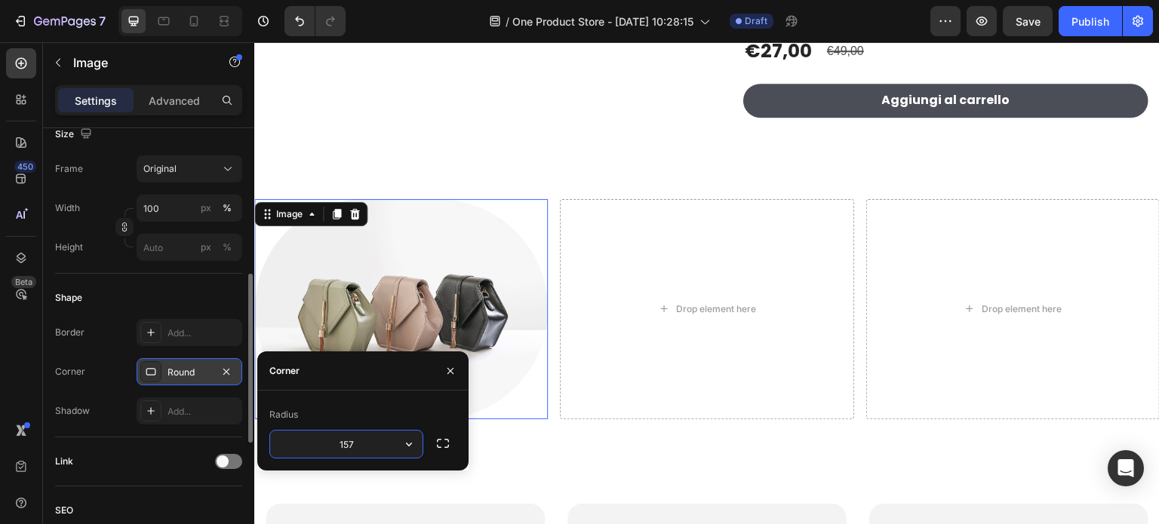
drag, startPoint x: 374, startPoint y: 441, endPoint x: 347, endPoint y: 444, distance: 27.3
click at [347, 444] on input "157" at bounding box center [346, 444] width 152 height 27
type input "15"
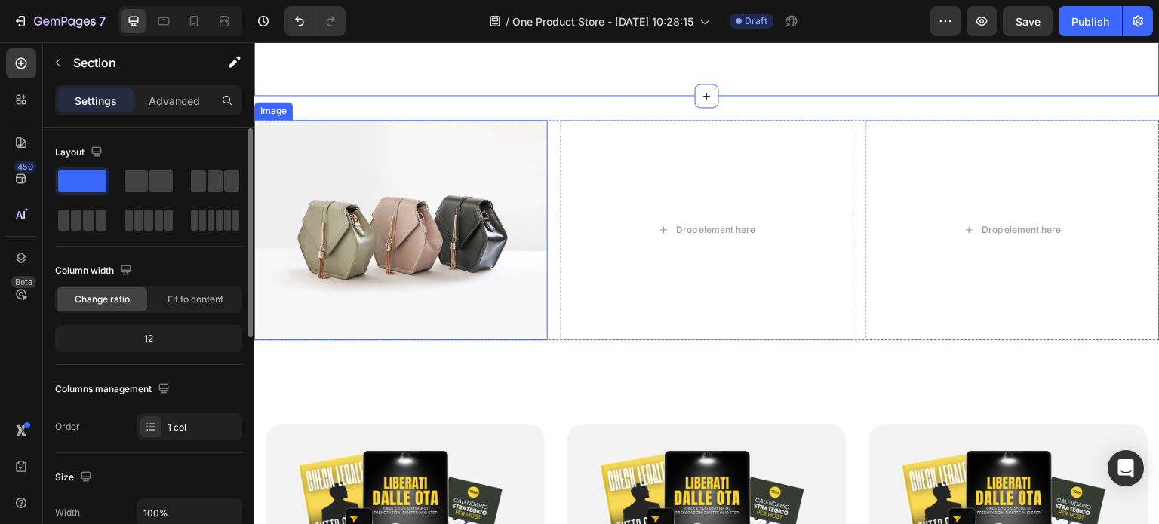
scroll to position [528, 0]
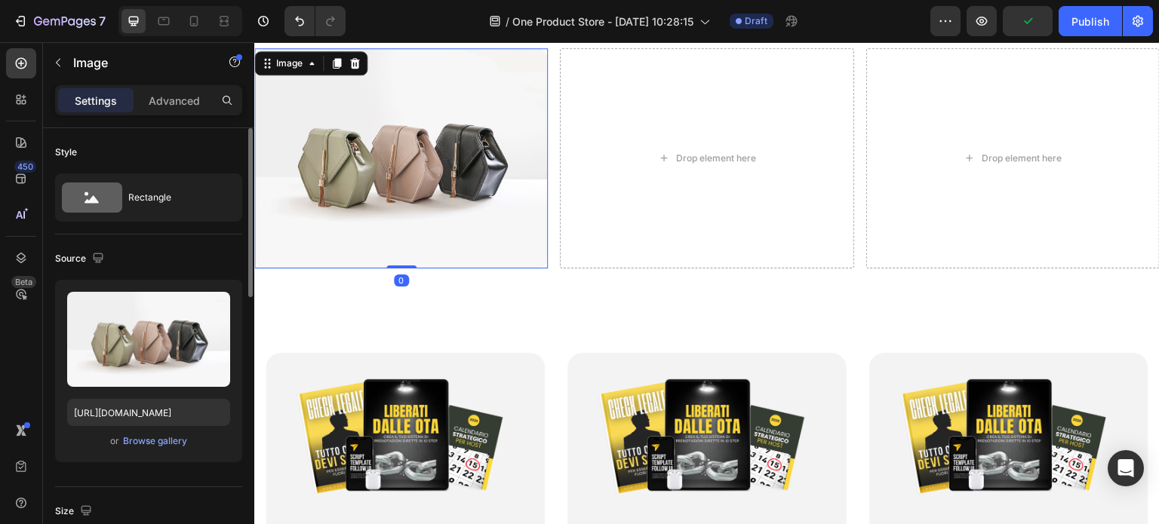
click at [413, 206] on img at bounding box center [401, 158] width 294 height 220
click at [380, 192] on img at bounding box center [401, 158] width 294 height 220
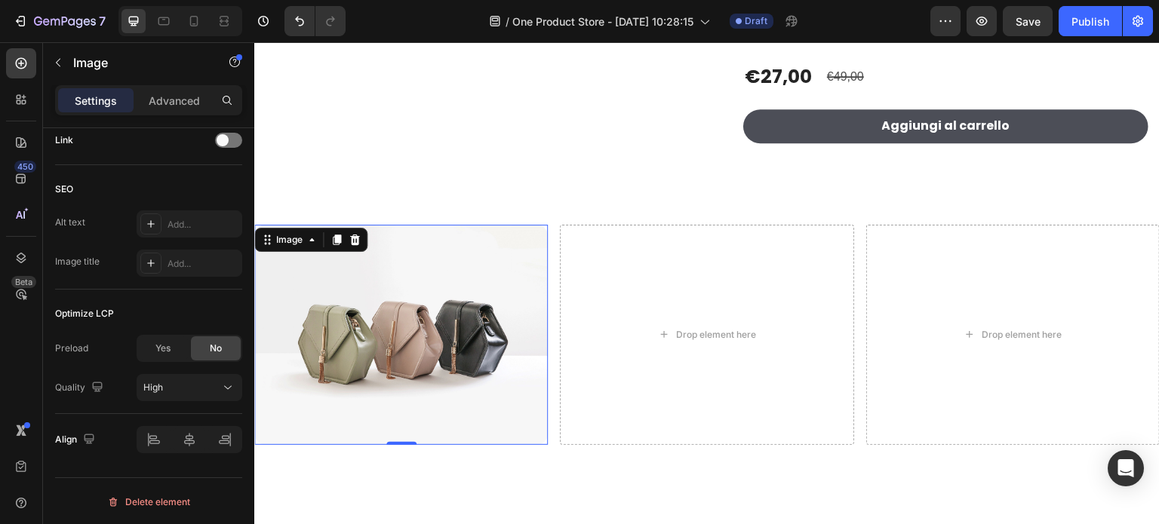
scroll to position [377, 0]
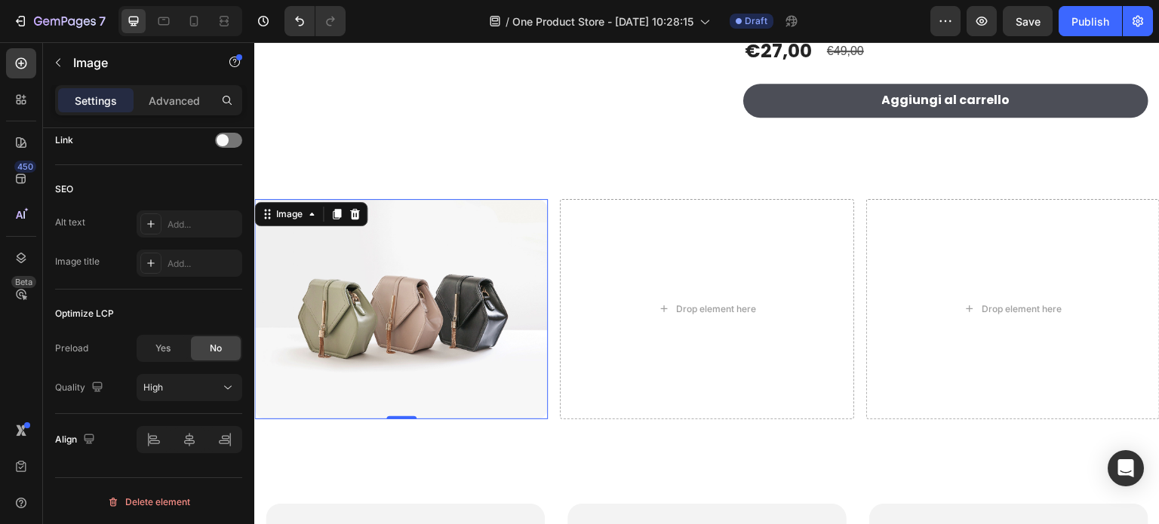
click at [374, 330] on img at bounding box center [401, 309] width 294 height 220
